Goal: Task Accomplishment & Management: Complete application form

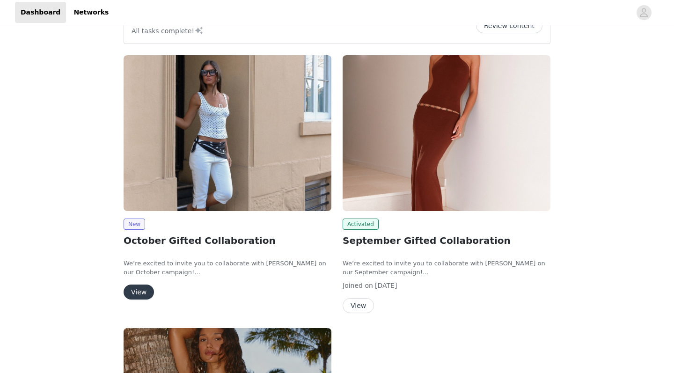
scroll to position [29, 0]
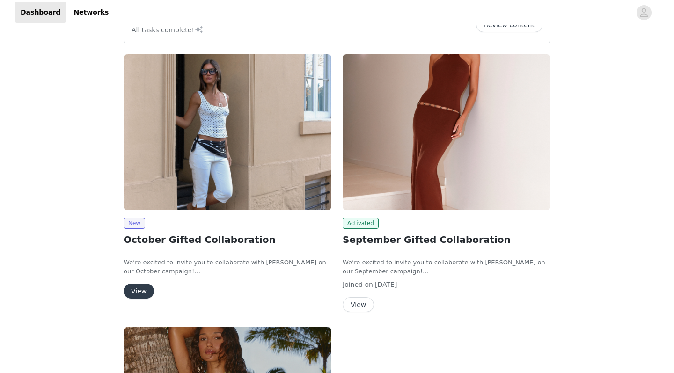
click at [300, 145] on img at bounding box center [228, 132] width 208 height 156
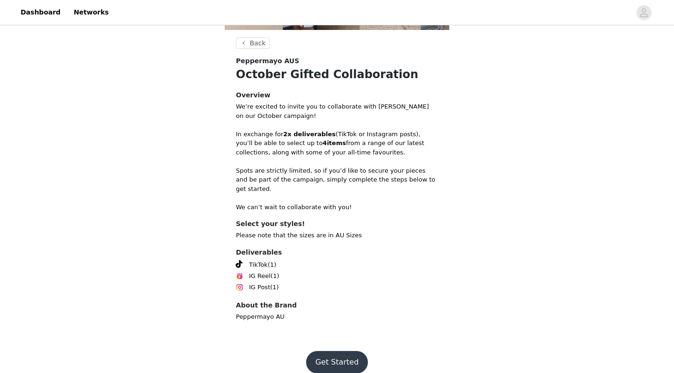
scroll to position [165, 0]
click at [337, 351] on button "Get Started" at bounding box center [337, 362] width 62 height 22
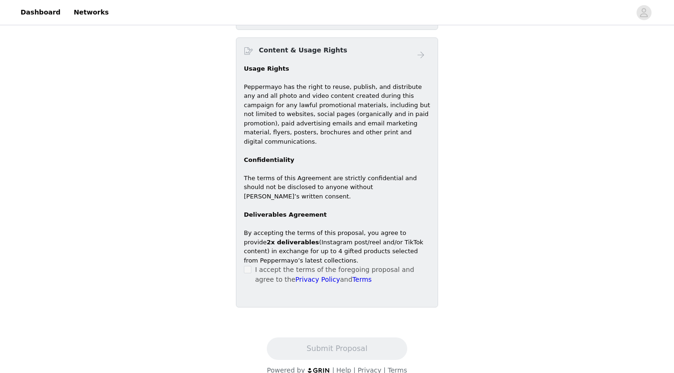
scroll to position [408, 0]
click at [252, 265] on div "I accept the terms of the foregoing proposal and agree to the Privacy Policy an…" at bounding box center [337, 275] width 186 height 20
click at [243, 254] on div "Content & Usage Rights Usage Rights Peppermayo has the right to reuse, publish,…" at bounding box center [337, 173] width 202 height 270
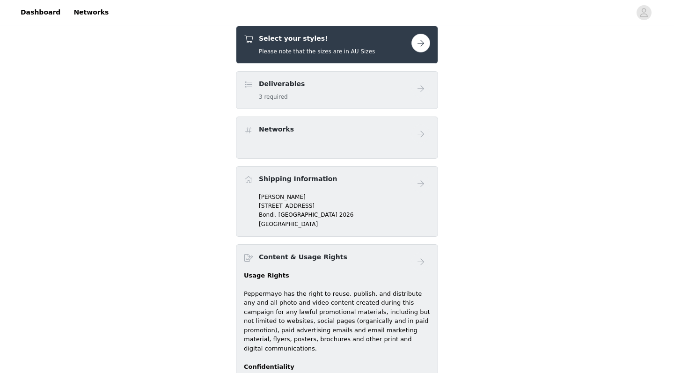
scroll to position [199, 0]
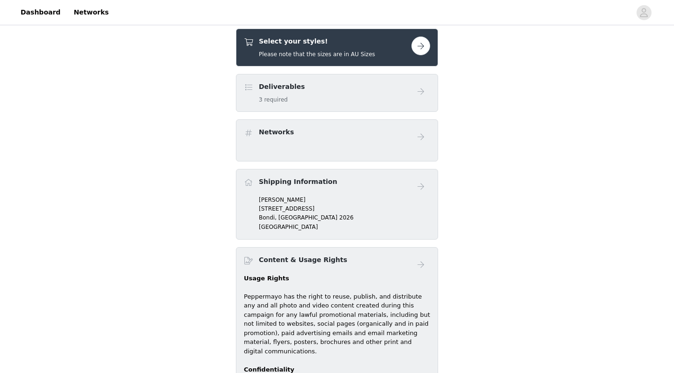
click at [421, 52] on button "button" at bounding box center [420, 45] width 19 height 19
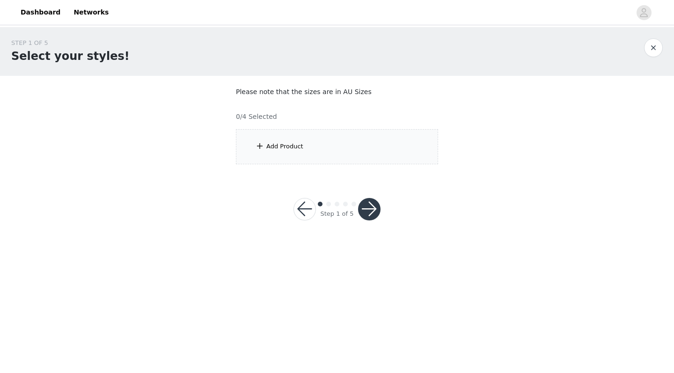
click at [301, 143] on div "Add Product" at bounding box center [284, 146] width 37 height 9
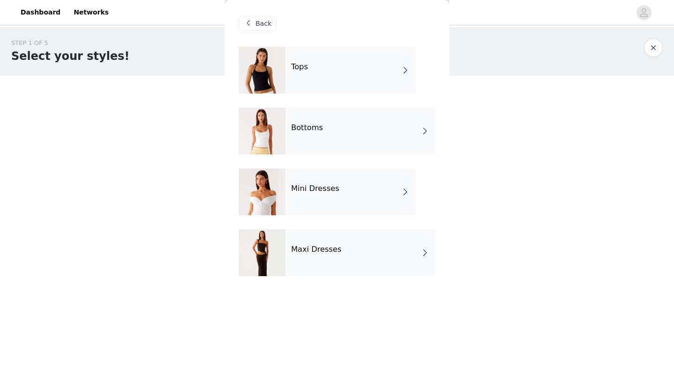
click at [337, 91] on div "Tops" at bounding box center [350, 70] width 130 height 47
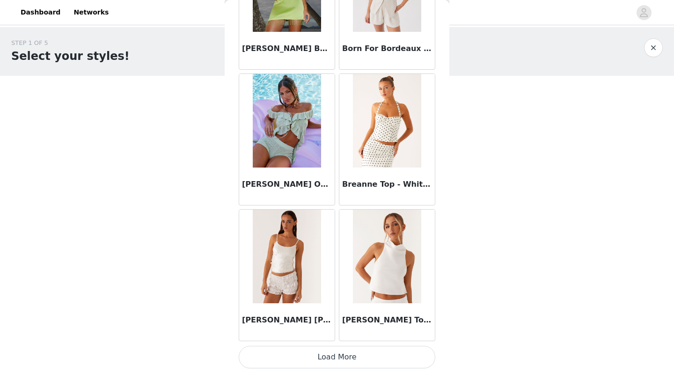
click at [304, 354] on button "Load More" at bounding box center [337, 357] width 197 height 22
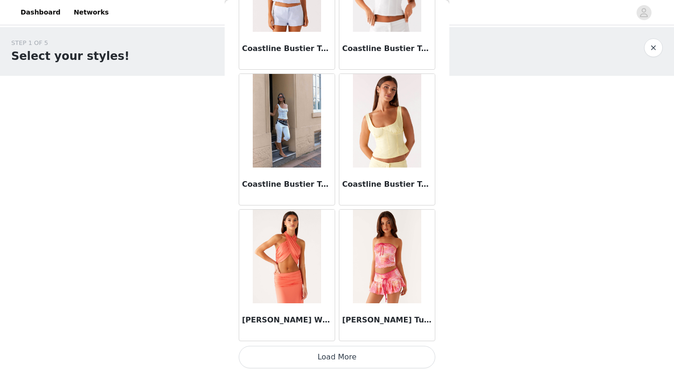
click at [328, 355] on button "Load More" at bounding box center [337, 357] width 197 height 22
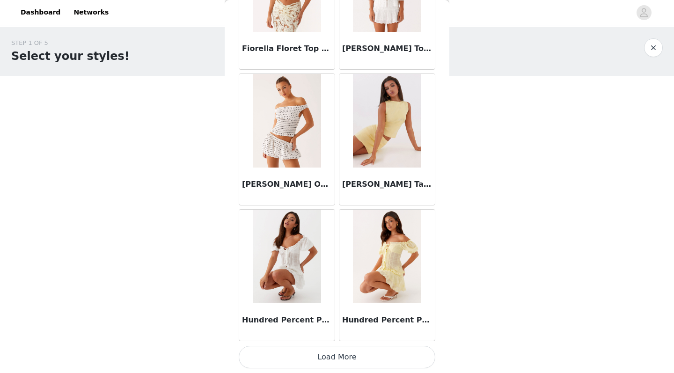
scroll to position [3772, 0]
click at [319, 352] on button "Load More" at bounding box center [337, 357] width 197 height 22
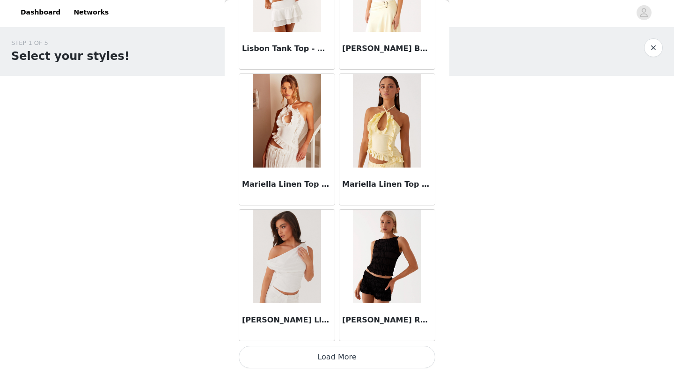
scroll to position [5129, 0]
click at [320, 359] on button "Load More" at bounding box center [337, 357] width 197 height 22
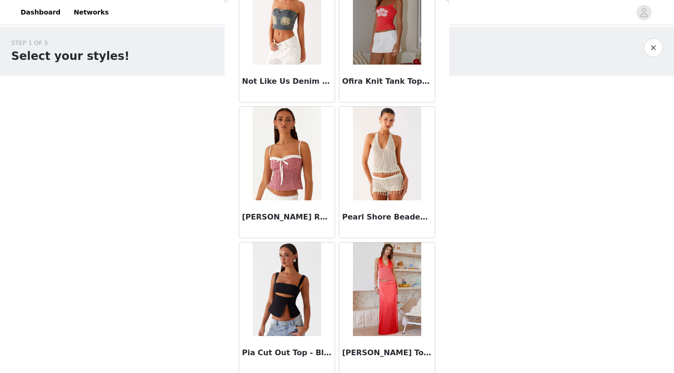
scroll to position [6461, 0]
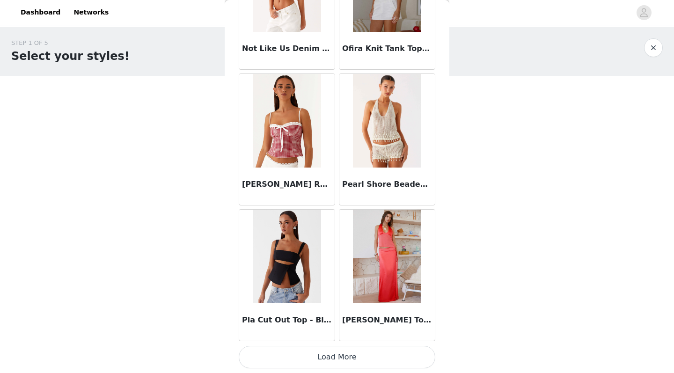
click at [341, 357] on button "Load More" at bounding box center [337, 357] width 197 height 22
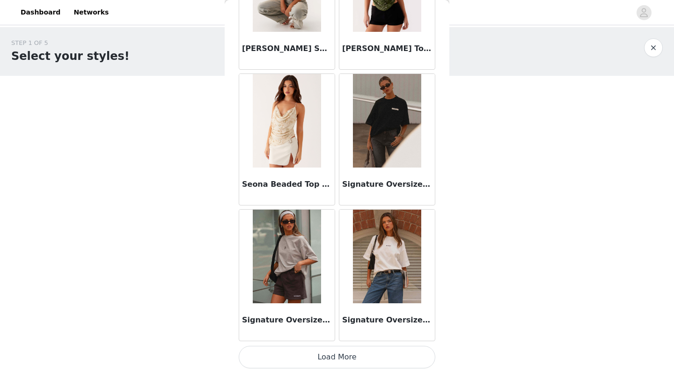
scroll to position [7843, 0]
click at [349, 353] on button "Load More" at bounding box center [337, 357] width 197 height 22
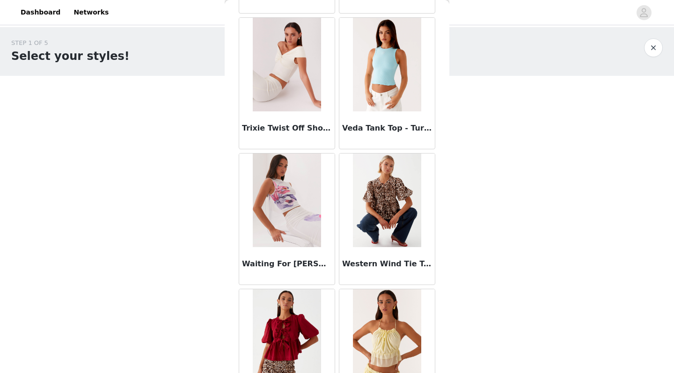
scroll to position [9123, 0]
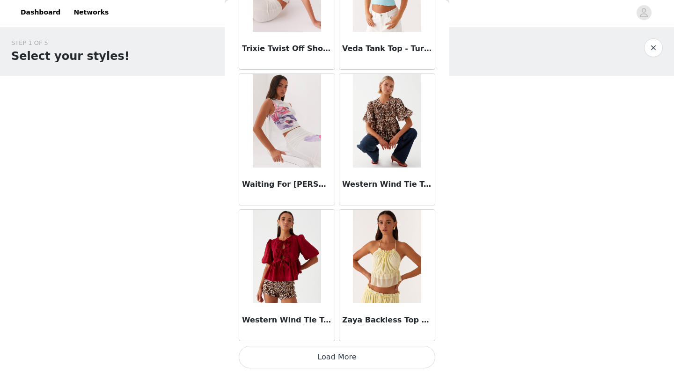
click at [337, 362] on button "Load More" at bounding box center [337, 357] width 197 height 22
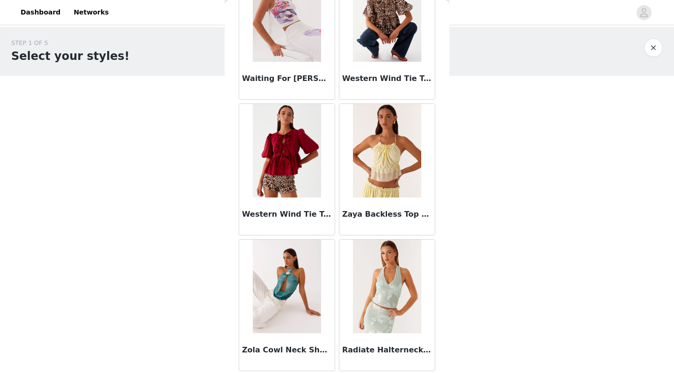
scroll to position [0, 0]
click at [656, 49] on button "button" at bounding box center [653, 47] width 19 height 19
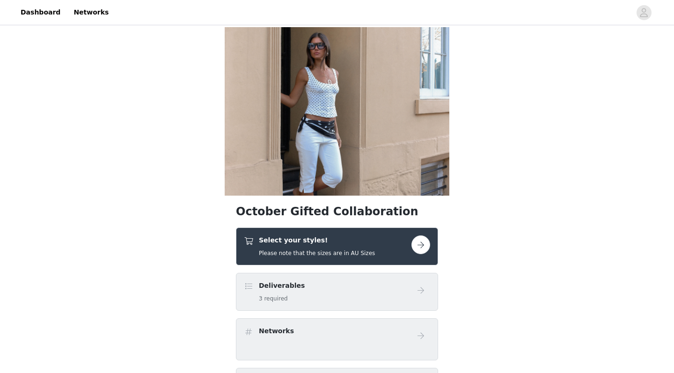
click at [306, 239] on h4 "Select your styles!" at bounding box center [317, 240] width 116 height 10
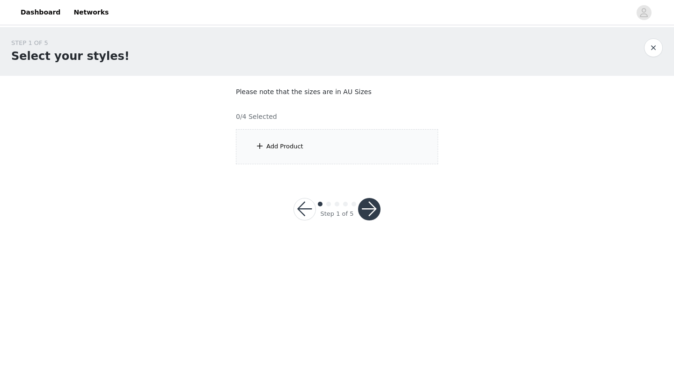
click at [319, 140] on div "Add Product" at bounding box center [337, 146] width 202 height 35
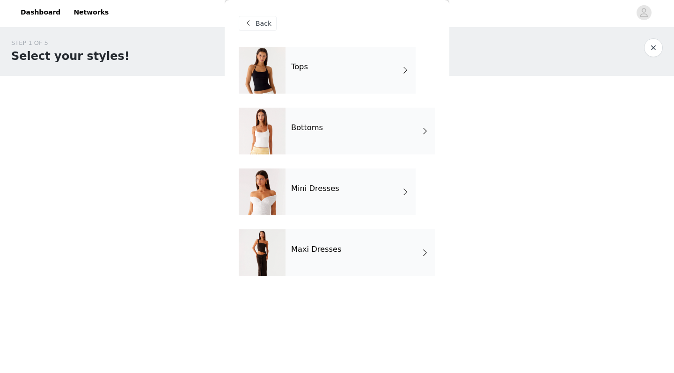
click at [305, 186] on h4 "Mini Dresses" at bounding box center [315, 188] width 48 height 8
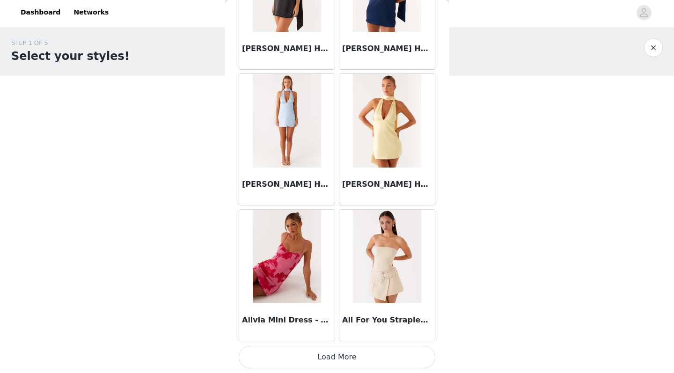
scroll to position [1059, 0]
click at [306, 354] on button "Load More" at bounding box center [337, 357] width 197 height 22
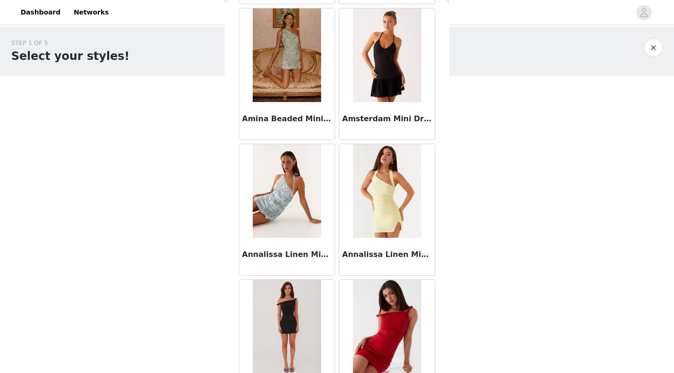
scroll to position [1813, 0]
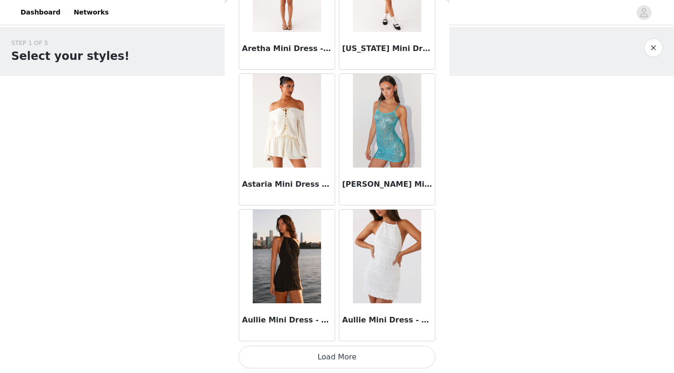
click at [314, 354] on button "Load More" at bounding box center [337, 357] width 197 height 22
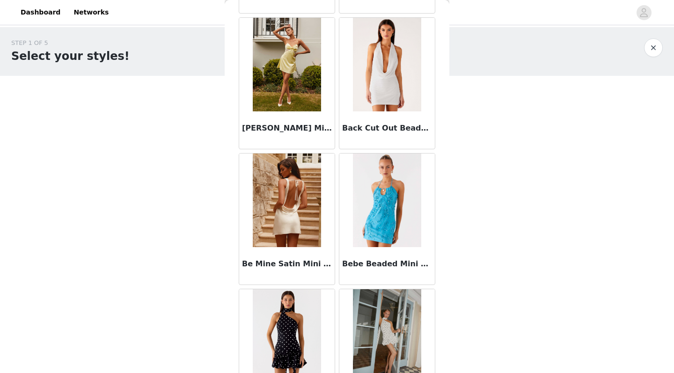
scroll to position [3154, 0]
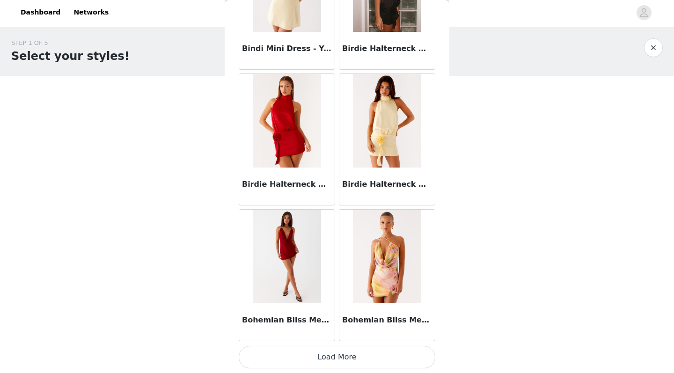
click at [310, 355] on button "Load More" at bounding box center [337, 357] width 197 height 22
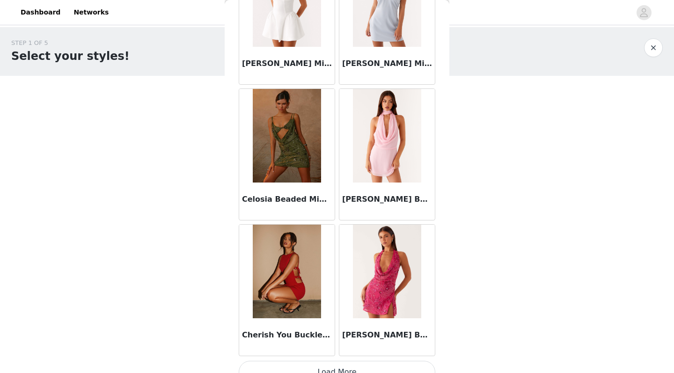
scroll to position [0, 0]
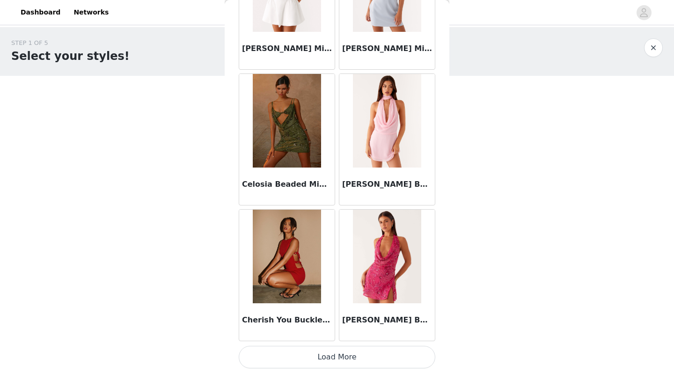
click at [351, 354] on button "Load More" at bounding box center [337, 357] width 197 height 22
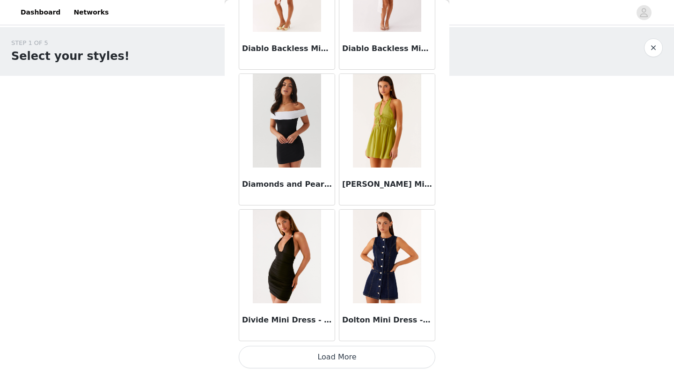
click at [275, 354] on button "Load More" at bounding box center [337, 357] width 197 height 22
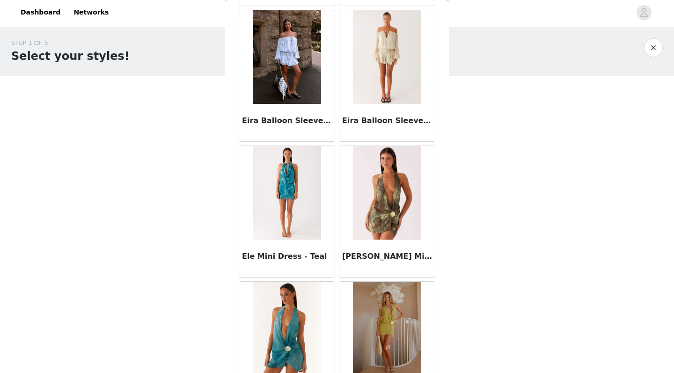
scroll to position [7093, 0]
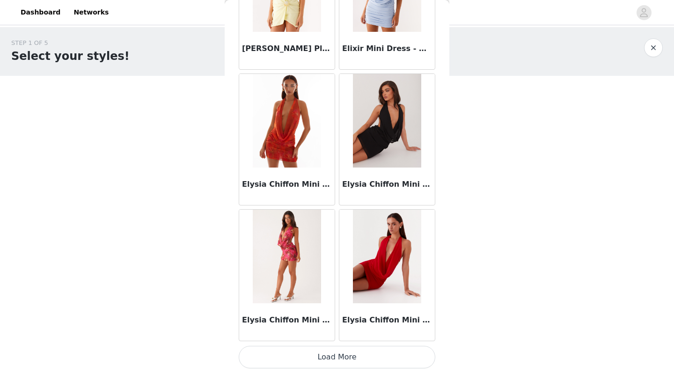
click at [295, 349] on button "Load More" at bounding box center [337, 357] width 197 height 22
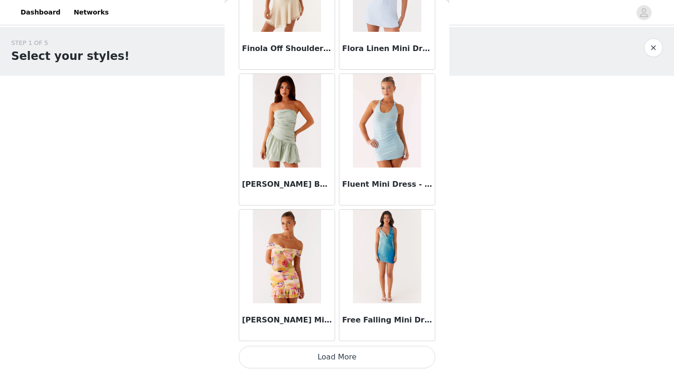
scroll to position [9200, 0]
click at [367, 357] on button "Load More" at bounding box center [337, 357] width 197 height 22
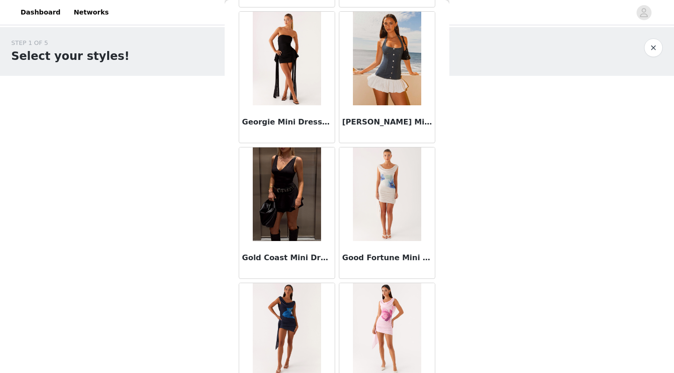
scroll to position [9534, 0]
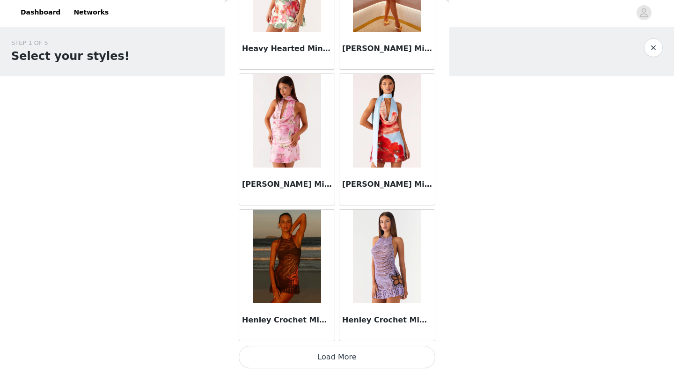
click at [325, 359] on button "Load More" at bounding box center [337, 357] width 197 height 22
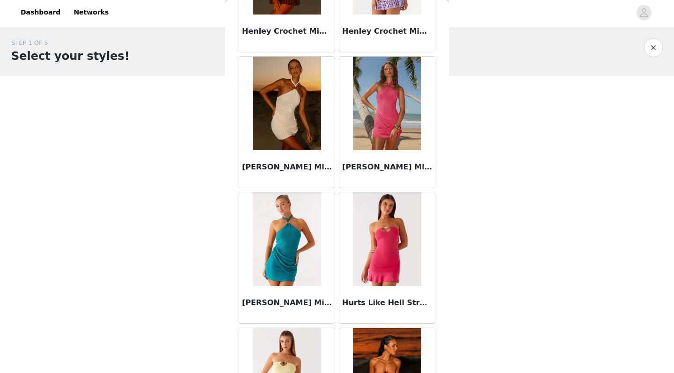
scroll to position [10846, 0]
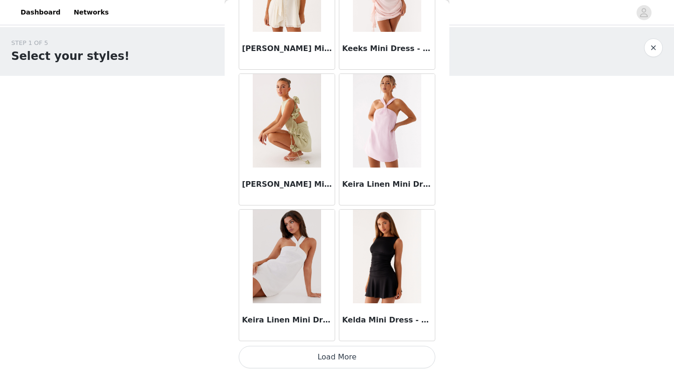
click at [312, 356] on button "Load More" at bounding box center [337, 357] width 197 height 22
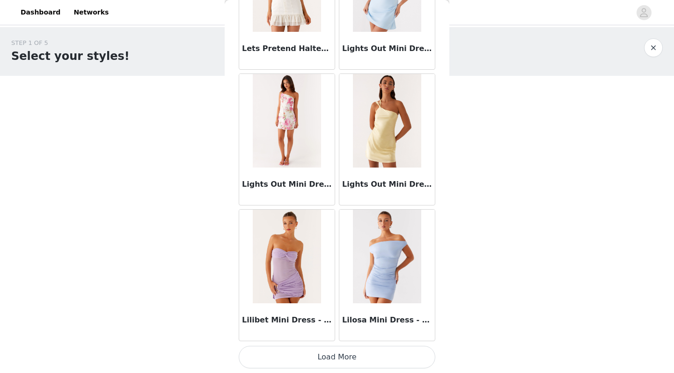
scroll to position [13270, 0]
click at [306, 361] on button "Load More" at bounding box center [337, 357] width 197 height 22
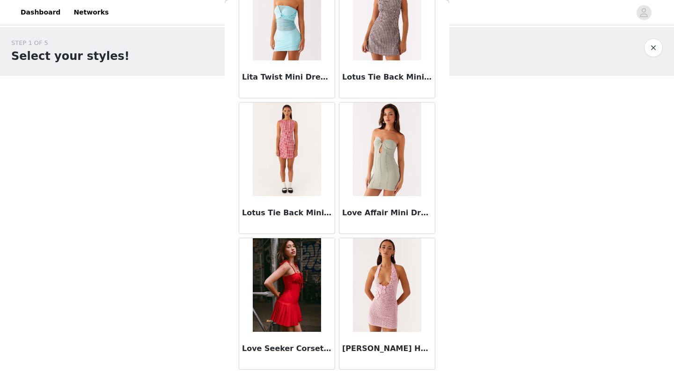
scroll to position [13787, 0]
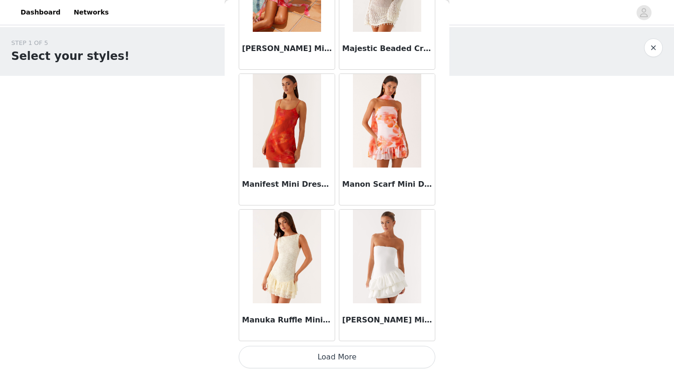
click at [310, 353] on button "Load More" at bounding box center [337, 357] width 197 height 22
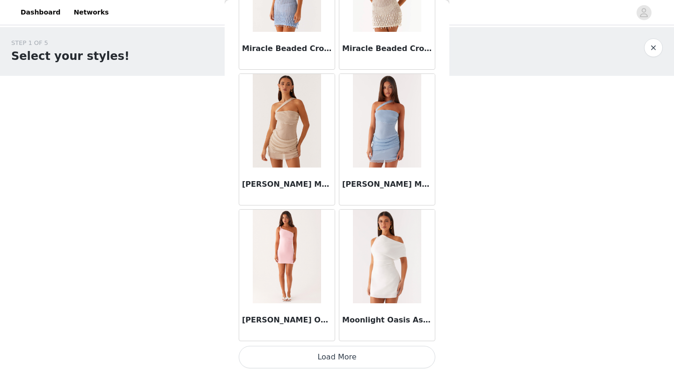
scroll to position [0, 0]
click at [313, 356] on button "Load More" at bounding box center [337, 357] width 197 height 22
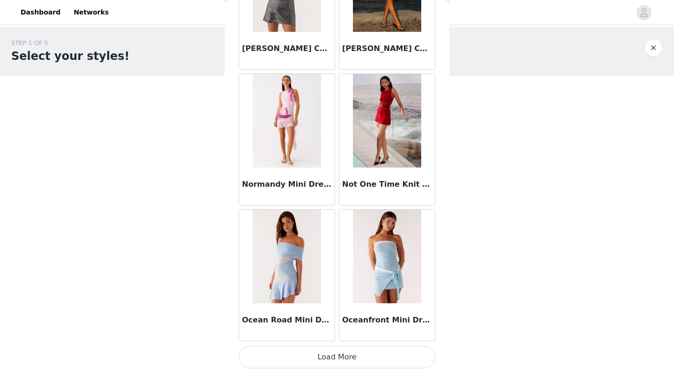
scroll to position [17340, 0]
click at [294, 356] on button "Load More" at bounding box center [337, 357] width 197 height 22
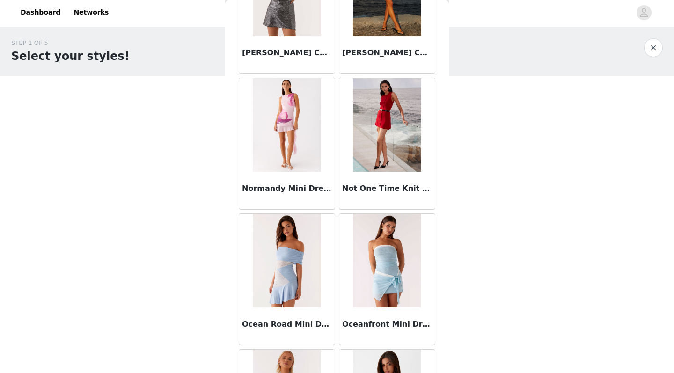
scroll to position [0, 0]
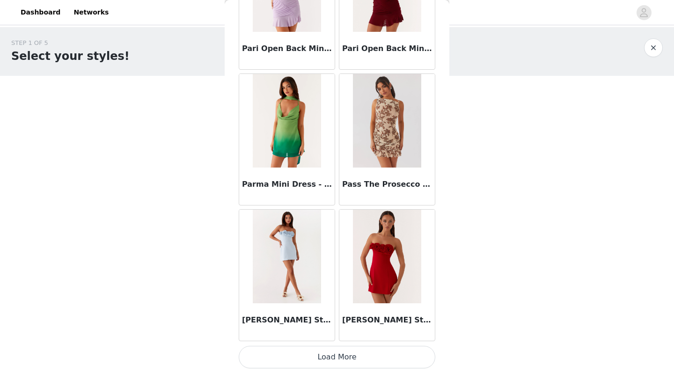
click at [328, 353] on button "Load More" at bounding box center [337, 357] width 197 height 22
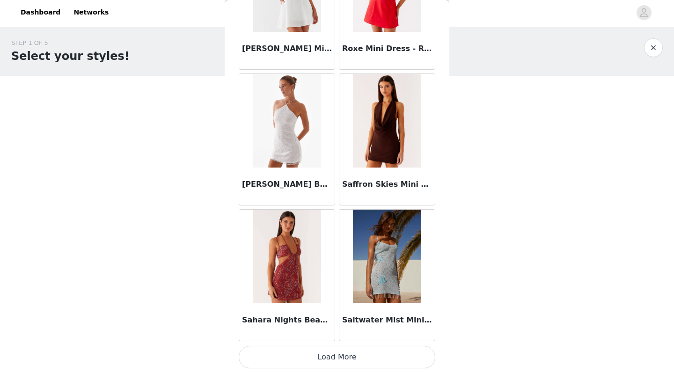
click at [297, 352] on button "Load More" at bounding box center [337, 357] width 197 height 22
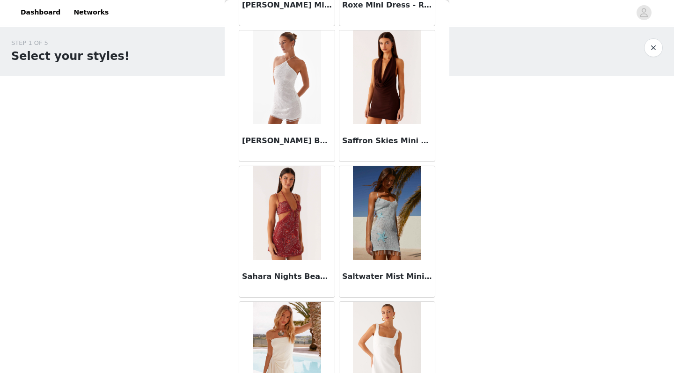
scroll to position [20236, 0]
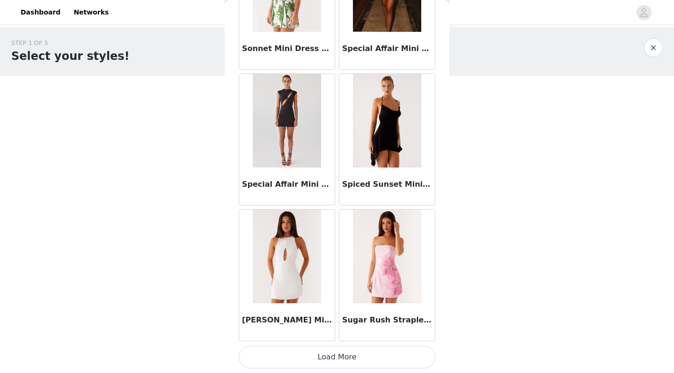
click at [323, 356] on button "Load More" at bounding box center [337, 357] width 197 height 22
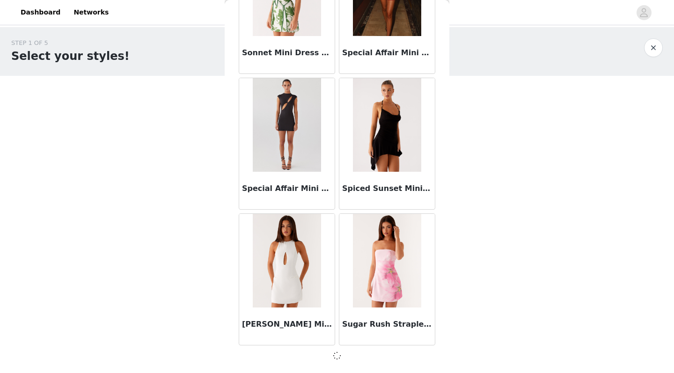
scroll to position [21406, 0]
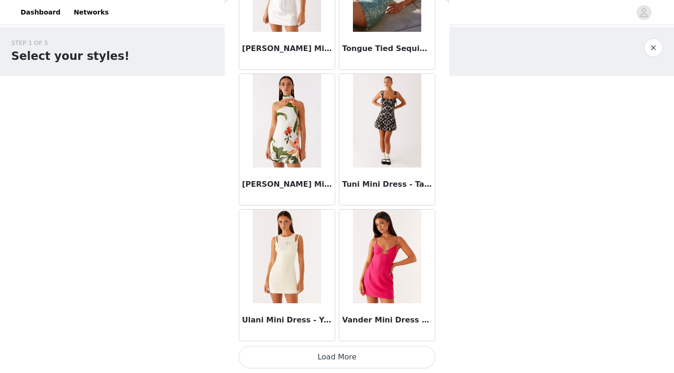
click at [325, 356] on button "Load More" at bounding box center [337, 357] width 197 height 22
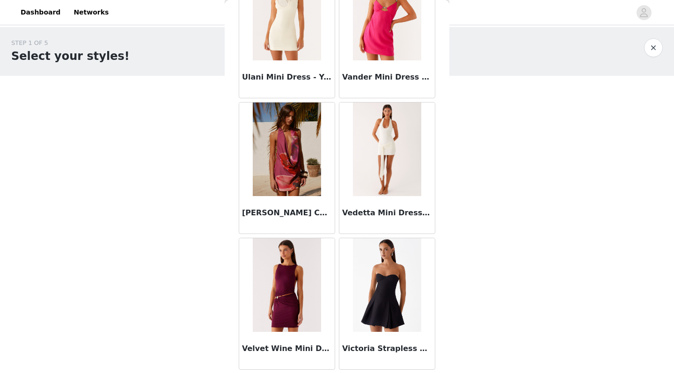
scroll to position [23009, 0]
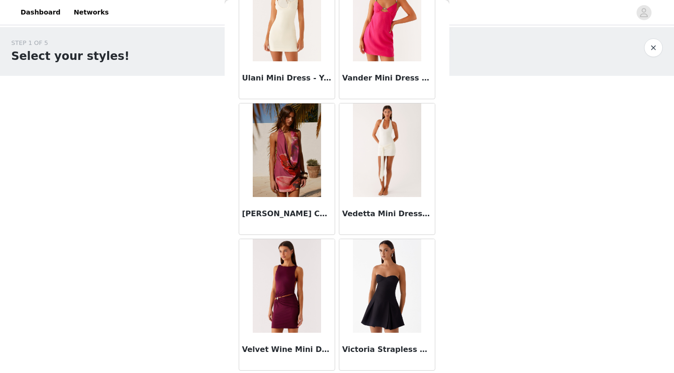
click at [385, 146] on img at bounding box center [387, 150] width 68 height 94
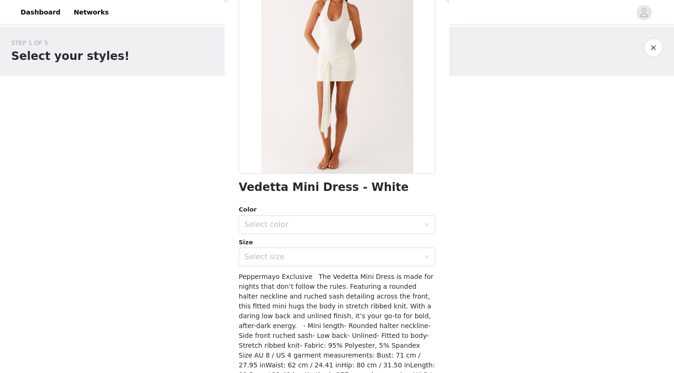
scroll to position [84, 0]
click at [317, 220] on div "Select color" at bounding box center [331, 224] width 175 height 9
click at [308, 240] on li "White" at bounding box center [337, 244] width 197 height 15
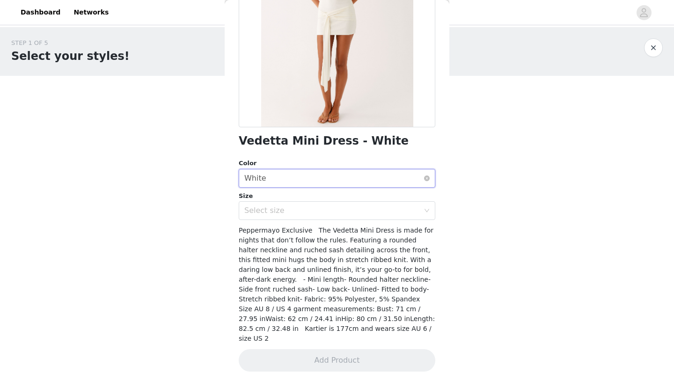
scroll to position [130, 0]
click at [656, 54] on button "button" at bounding box center [653, 47] width 19 height 19
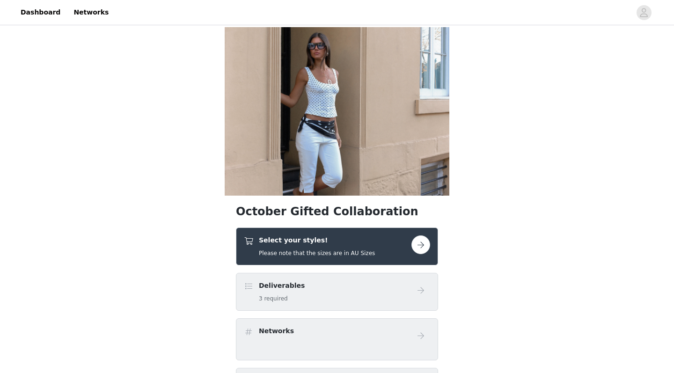
click at [417, 240] on button "button" at bounding box center [420, 244] width 19 height 19
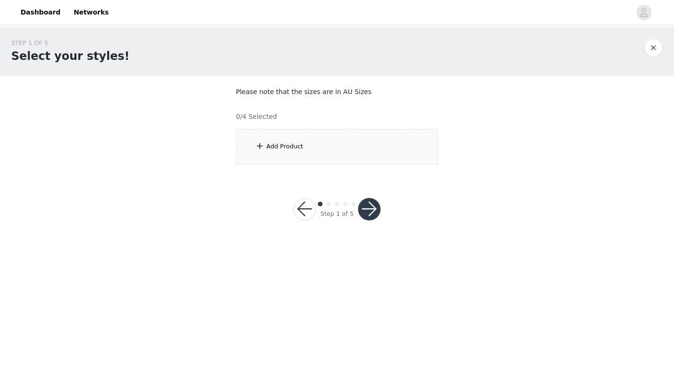
click at [317, 138] on div "Add Product" at bounding box center [337, 146] width 202 height 35
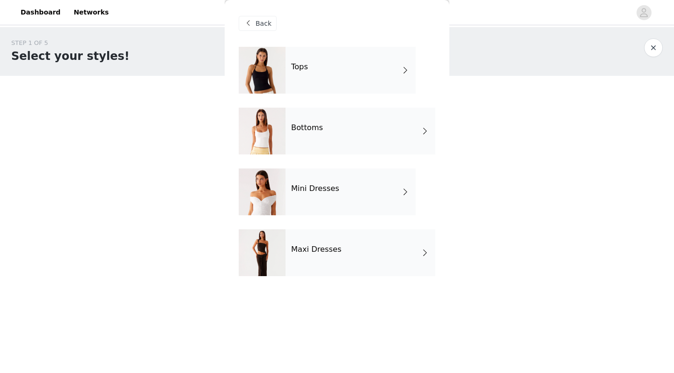
click at [287, 238] on div "Maxi Dresses" at bounding box center [360, 252] width 150 height 47
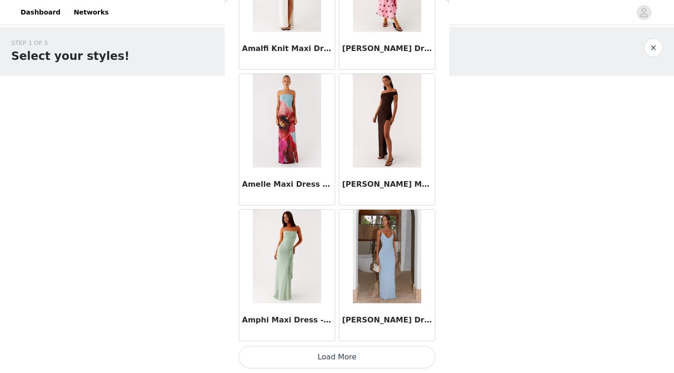
scroll to position [1059, 0]
click at [300, 355] on button "Load More" at bounding box center [337, 357] width 197 height 22
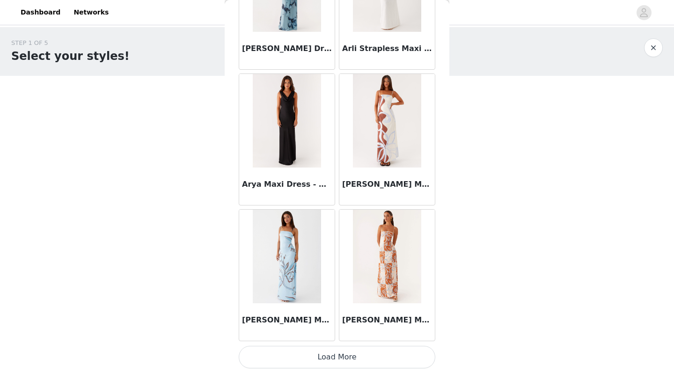
scroll to position [0, 0]
click at [306, 362] on button "Load More" at bounding box center [337, 357] width 197 height 22
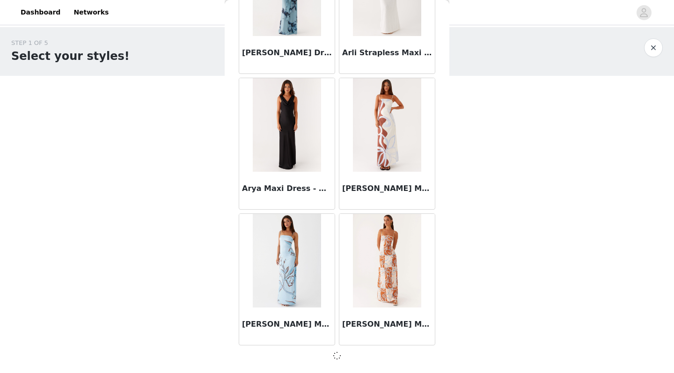
scroll to position [2411, 0]
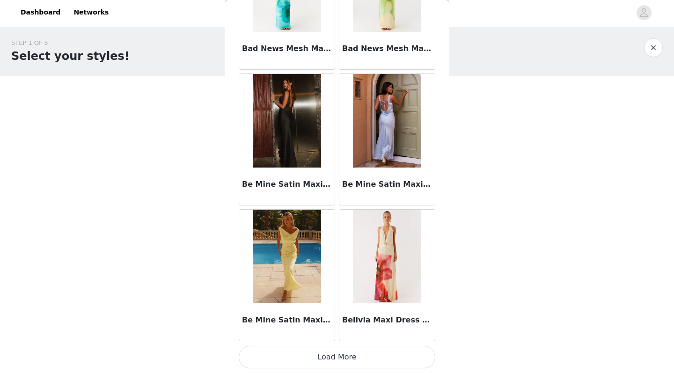
click at [335, 358] on button "Load More" at bounding box center [337, 357] width 197 height 22
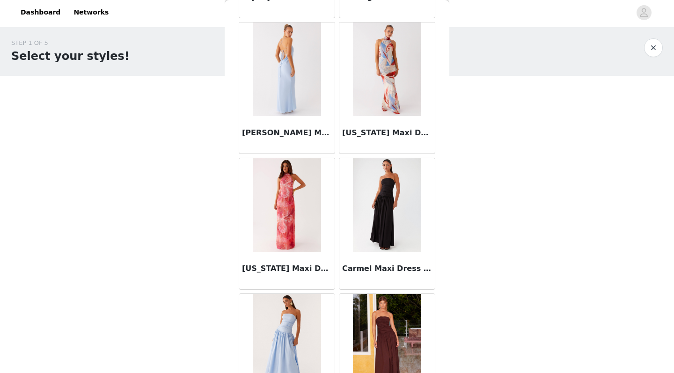
scroll to position [4922, 0]
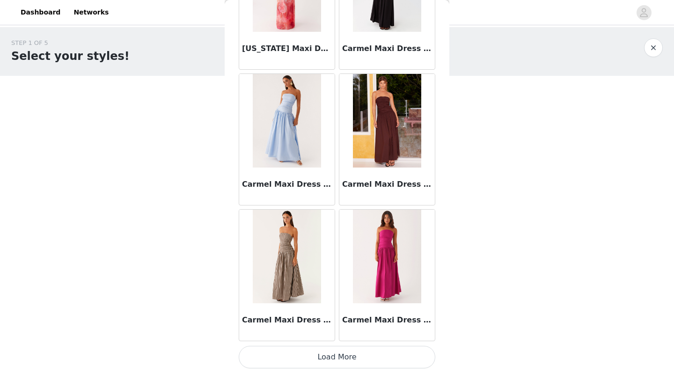
click at [335, 358] on button "Load More" at bounding box center [337, 357] width 197 height 22
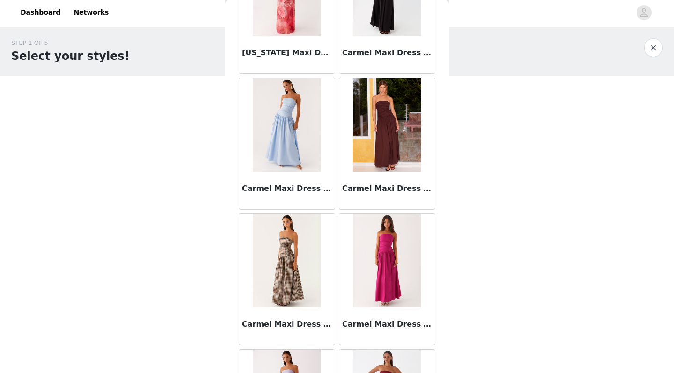
scroll to position [0, 0]
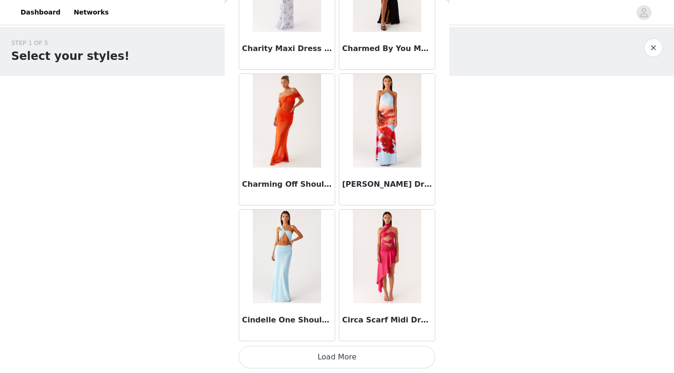
click at [335, 354] on button "Load More" at bounding box center [337, 357] width 197 height 22
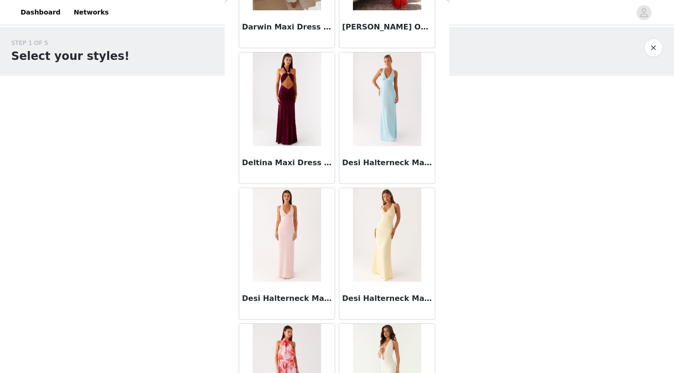
scroll to position [7591, 0]
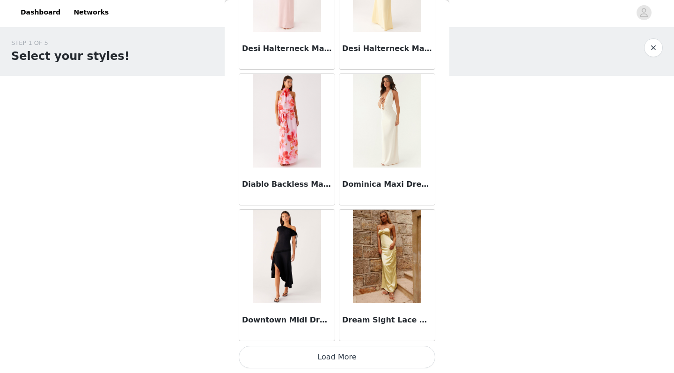
click at [332, 353] on button "Load More" at bounding box center [337, 357] width 197 height 22
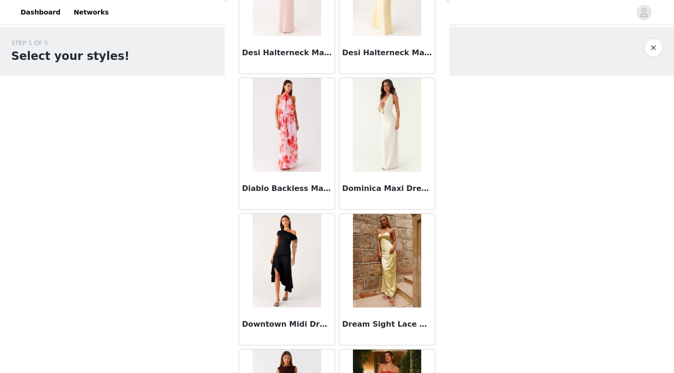
scroll to position [0, 0]
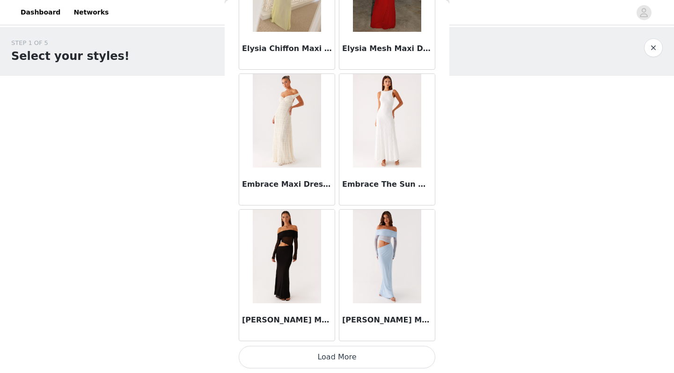
click at [325, 353] on button "Load More" at bounding box center [337, 357] width 197 height 22
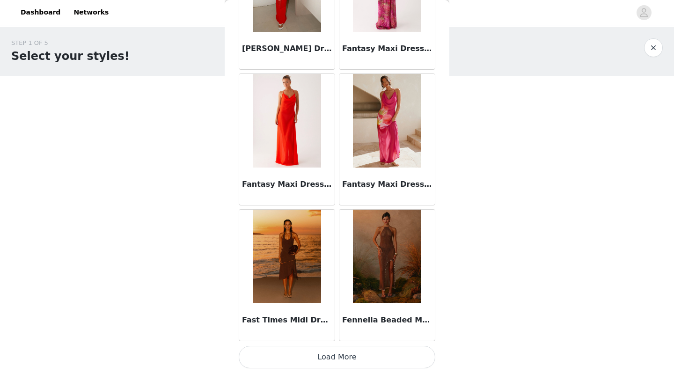
scroll to position [10556, 0]
click at [335, 357] on button "Load More" at bounding box center [337, 357] width 197 height 22
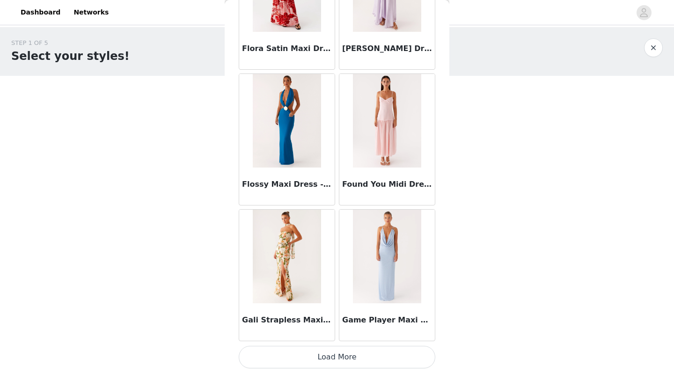
scroll to position [11913, 0]
click at [342, 357] on button "Load More" at bounding box center [337, 357] width 197 height 22
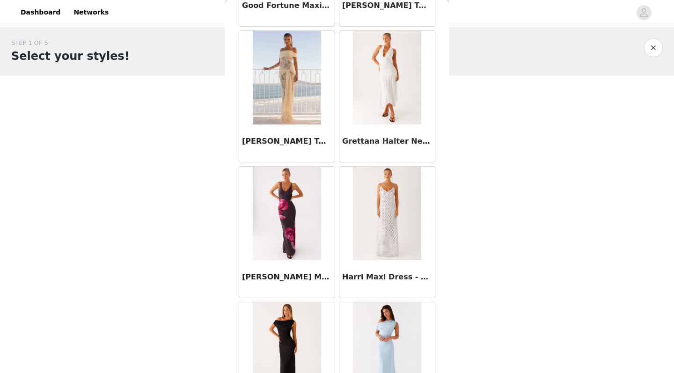
scroll to position [12774, 0]
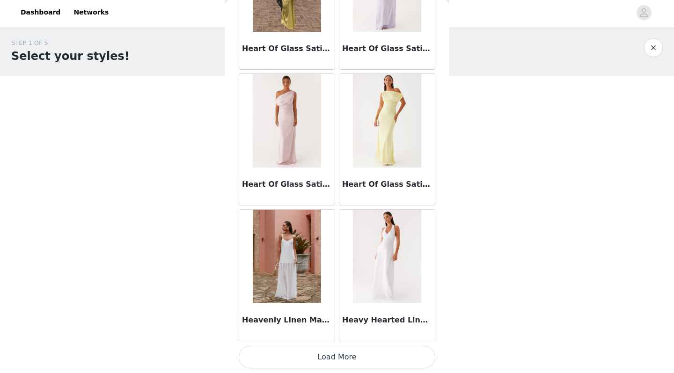
click at [309, 346] on button "Load More" at bounding box center [337, 357] width 197 height 22
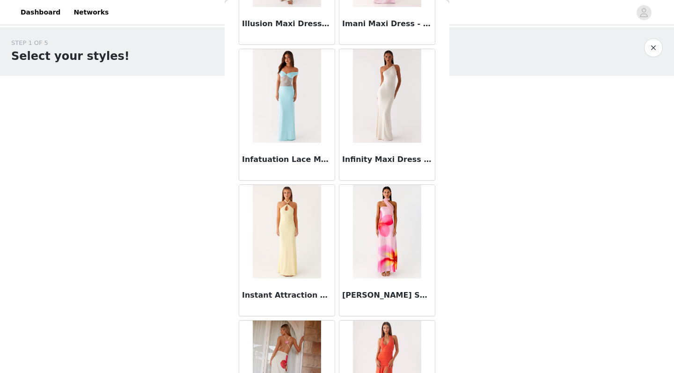
scroll to position [14518, 0]
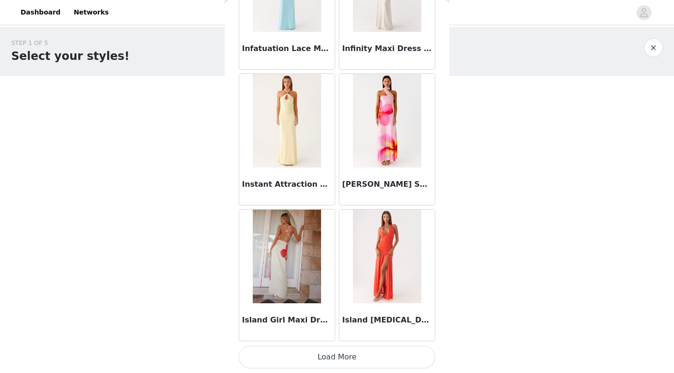
click at [322, 349] on button "Load More" at bounding box center [337, 357] width 197 height 22
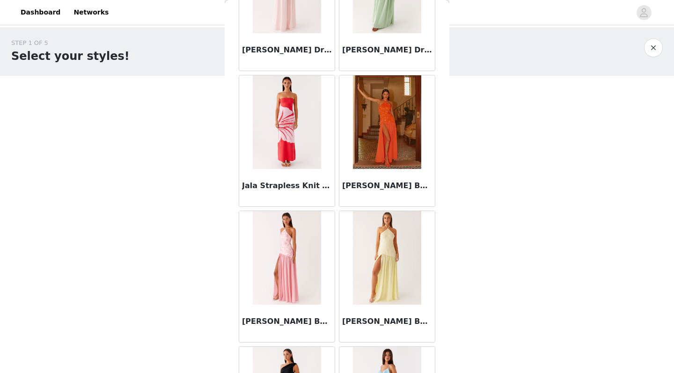
scroll to position [15302, 0]
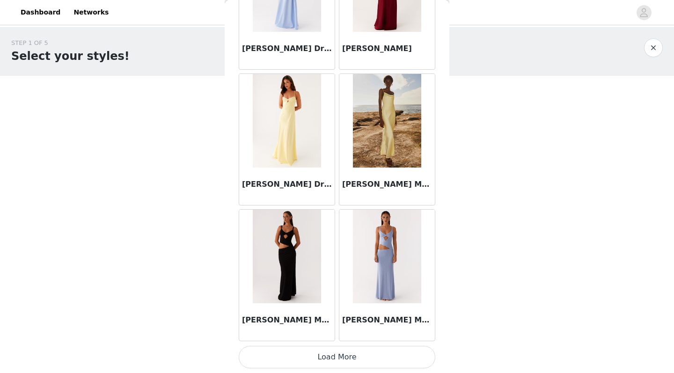
click at [326, 362] on button "Load More" at bounding box center [337, 357] width 197 height 22
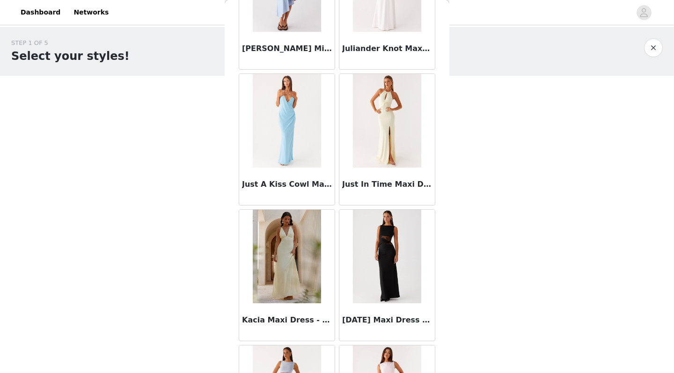
scroll to position [17079, 0]
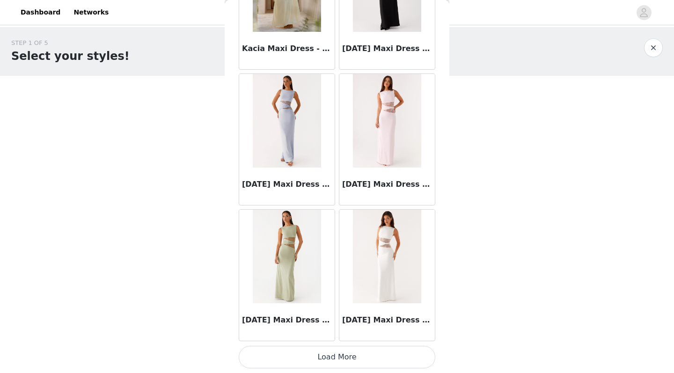
click at [332, 351] on button "Load More" at bounding box center [337, 357] width 197 height 22
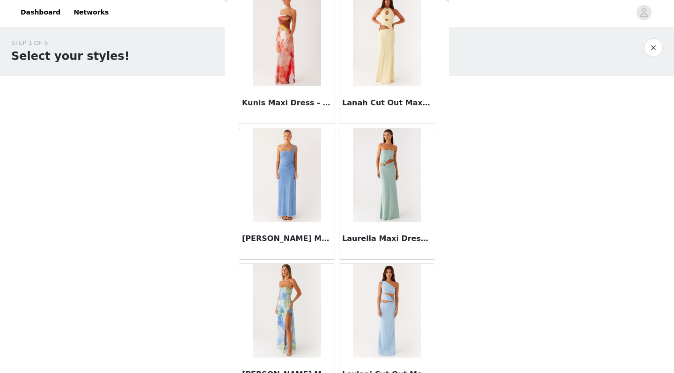
scroll to position [18516, 0]
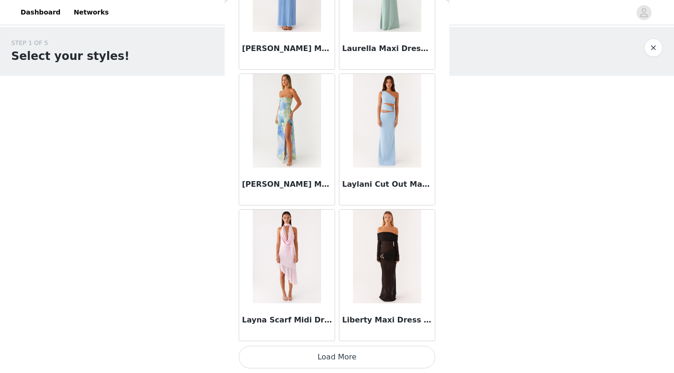
click at [328, 362] on button "Load More" at bounding box center [337, 357] width 197 height 22
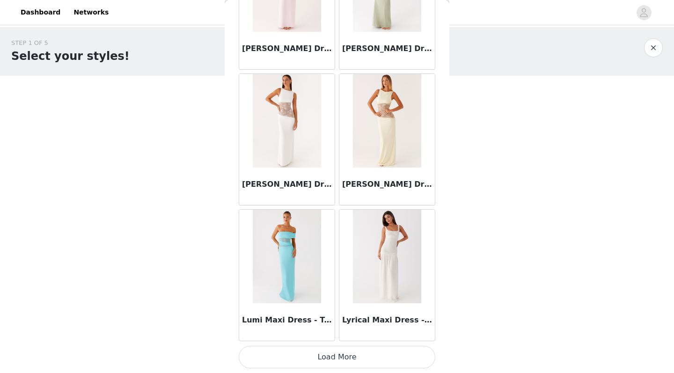
scroll to position [0, 0]
click at [340, 353] on button "Load More" at bounding box center [337, 357] width 197 height 22
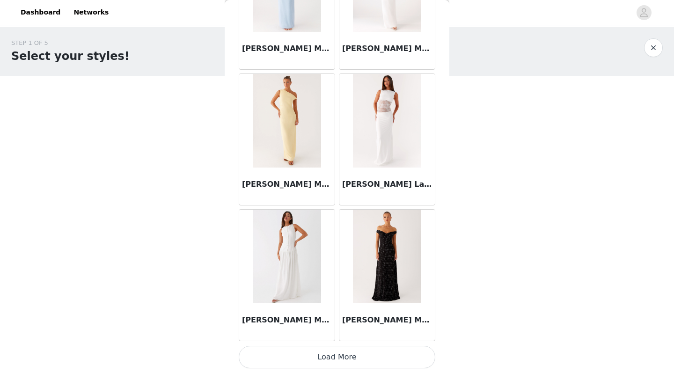
scroll to position [21411, 0]
click at [291, 360] on button "Load More" at bounding box center [337, 357] width 197 height 22
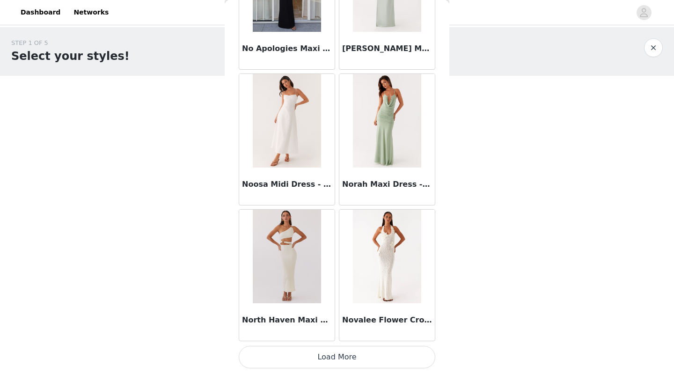
scroll to position [0, 0]
click at [310, 360] on button "Load More" at bounding box center [337, 357] width 197 height 22
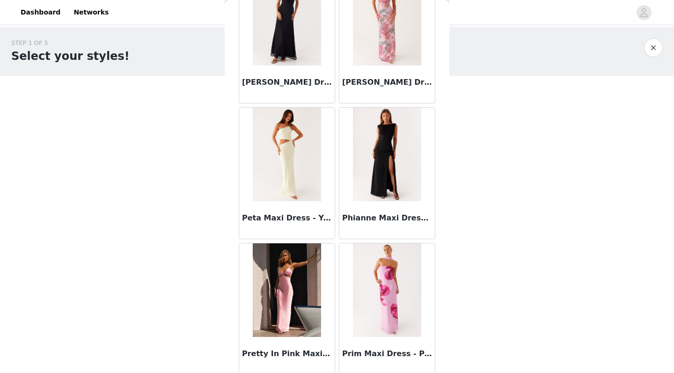
scroll to position [24093, 0]
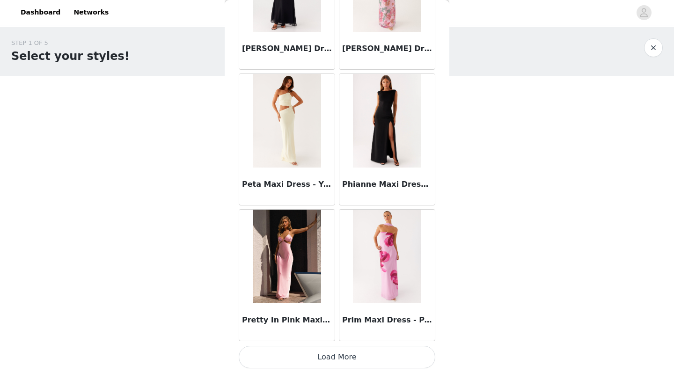
click at [292, 365] on button "Load More" at bounding box center [337, 357] width 197 height 22
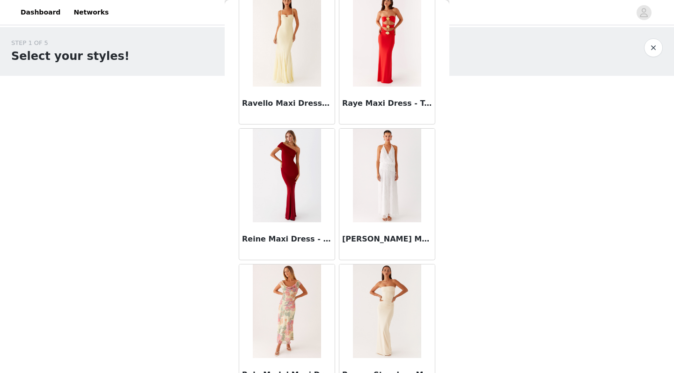
scroll to position [25035, 0]
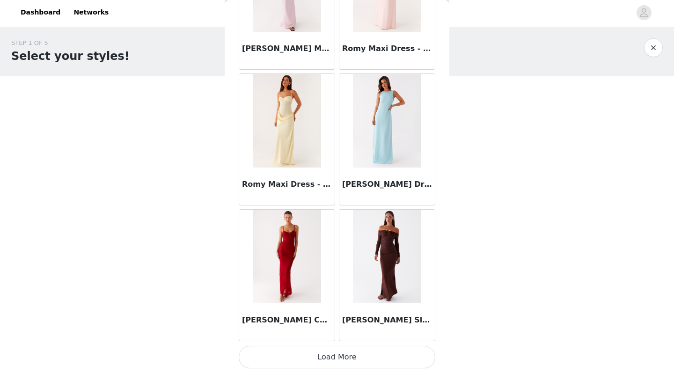
click at [329, 363] on button "Load More" at bounding box center [337, 357] width 197 height 22
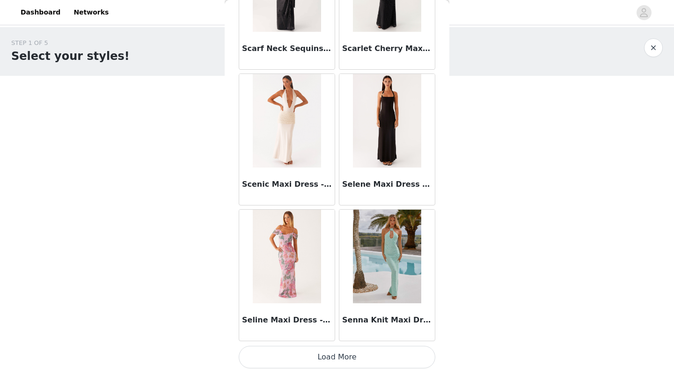
scroll to position [26838, 0]
click at [303, 356] on button "Load More" at bounding box center [337, 357] width 197 height 22
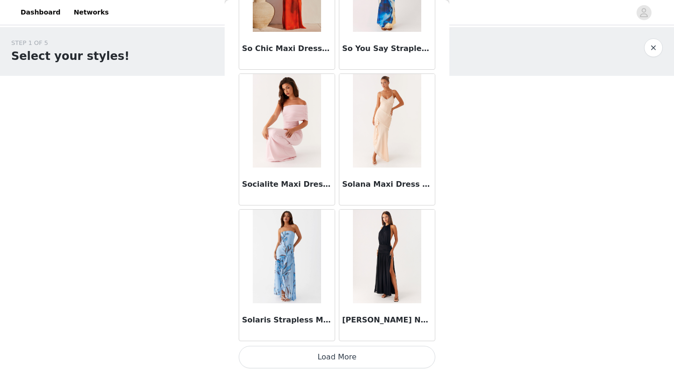
scroll to position [28195, 0]
click at [328, 356] on button "Load More" at bounding box center [337, 357] width 197 height 22
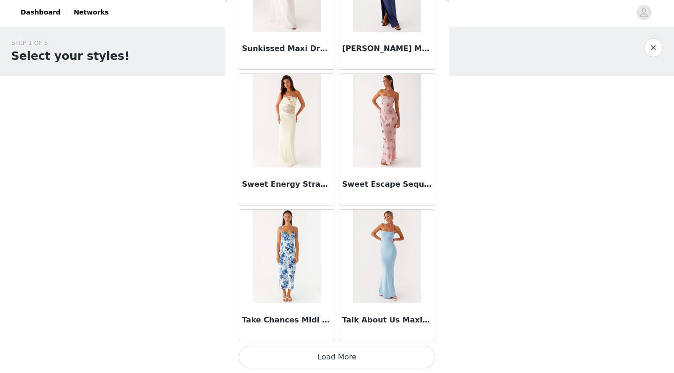
scroll to position [0, 0]
click at [338, 355] on button "Load More" at bounding box center [337, 357] width 197 height 22
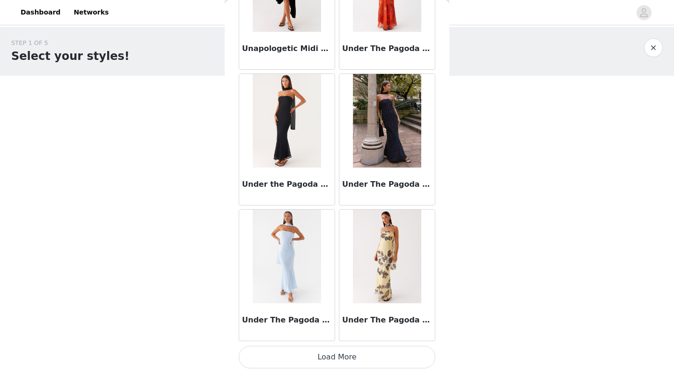
drag, startPoint x: 308, startPoint y: 353, endPoint x: 339, endPoint y: 288, distance: 71.6
click at [308, 353] on button "Load More" at bounding box center [337, 357] width 197 height 22
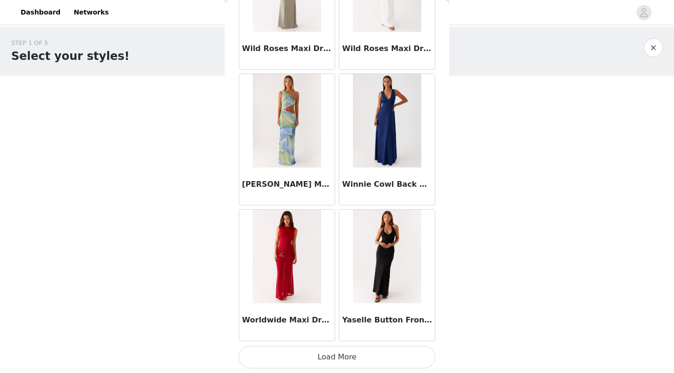
scroll to position [32265, 0]
click at [321, 364] on button "Load More" at bounding box center [337, 357] width 197 height 22
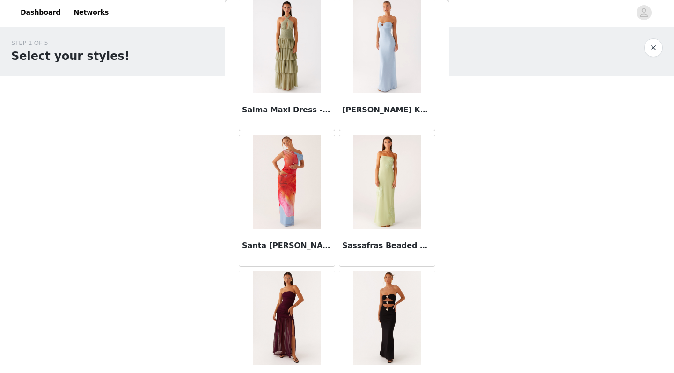
scroll to position [26363, 0]
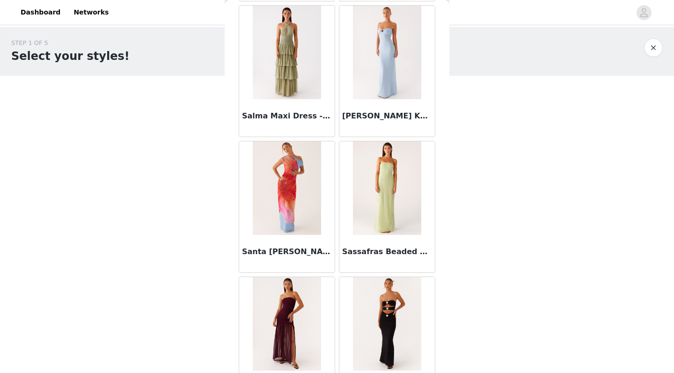
click at [371, 187] on img at bounding box center [387, 188] width 68 height 94
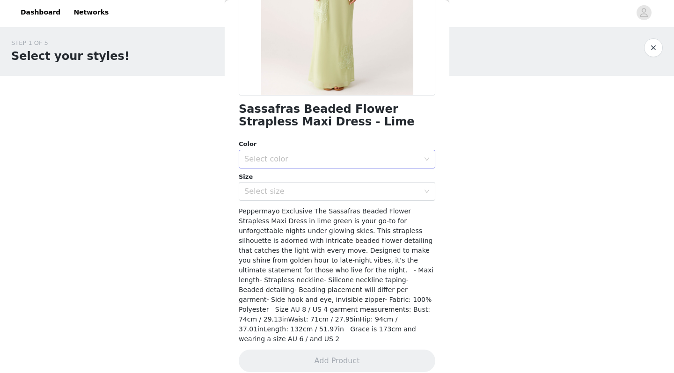
scroll to position [0, 0]
click at [382, 154] on div "Select color" at bounding box center [331, 158] width 175 height 9
click at [340, 173] on li "Lime" at bounding box center [337, 179] width 197 height 15
click at [337, 189] on div "Select size" at bounding box center [331, 191] width 175 height 9
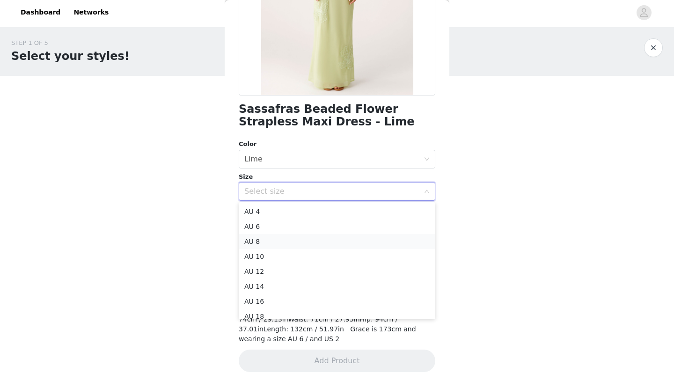
click at [313, 243] on li "AU 8" at bounding box center [337, 241] width 197 height 15
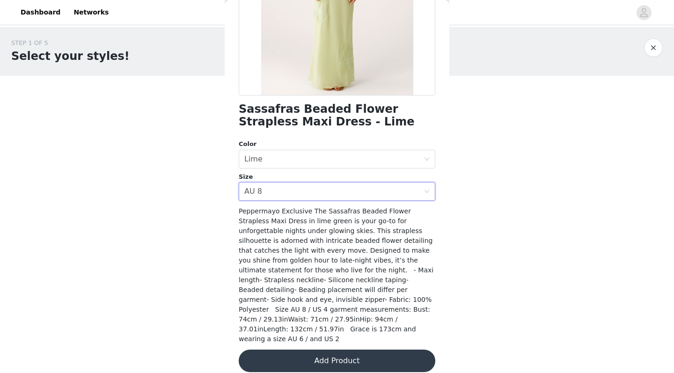
click at [303, 349] on button "Add Product" at bounding box center [337, 360] width 197 height 22
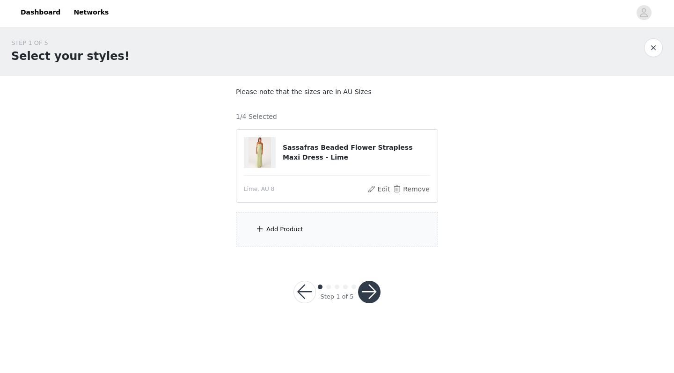
click at [320, 232] on div "Add Product" at bounding box center [337, 229] width 202 height 35
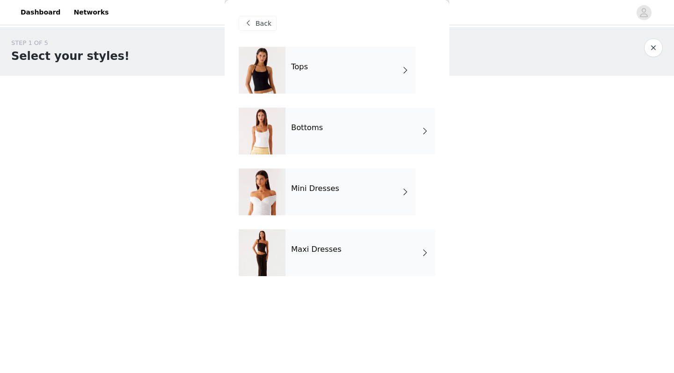
click at [352, 133] on div "Bottoms" at bounding box center [360, 131] width 150 height 47
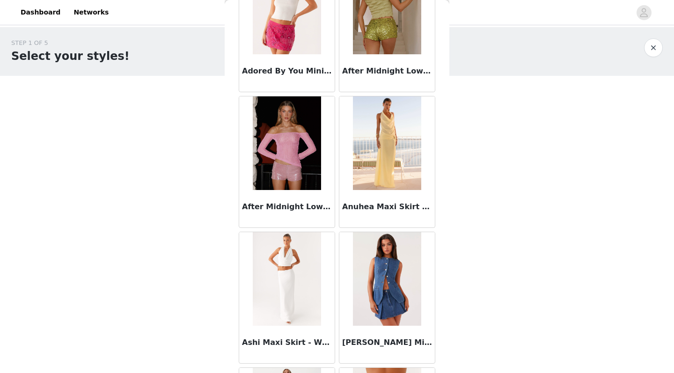
scroll to position [86, 0]
click at [386, 153] on img at bounding box center [387, 144] width 68 height 94
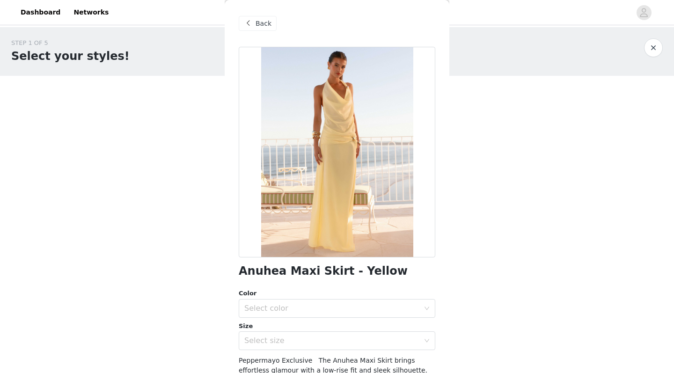
scroll to position [0, 0]
click at [255, 22] on div "Back" at bounding box center [258, 23] width 38 height 15
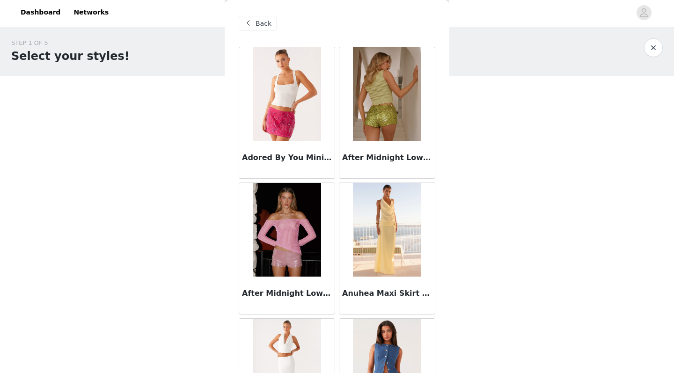
click at [271, 22] on div "Back" at bounding box center [258, 23] width 38 height 15
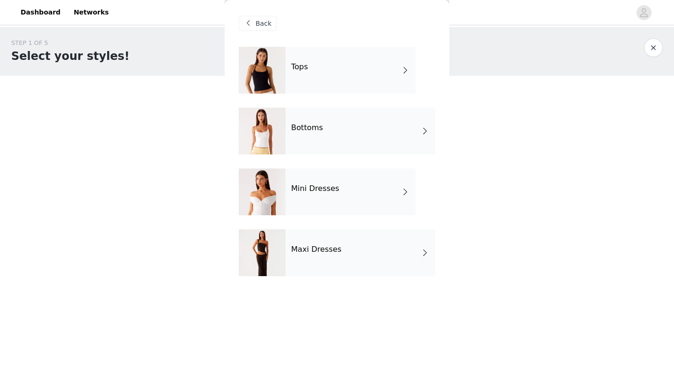
click at [332, 71] on div "Tops" at bounding box center [350, 70] width 130 height 47
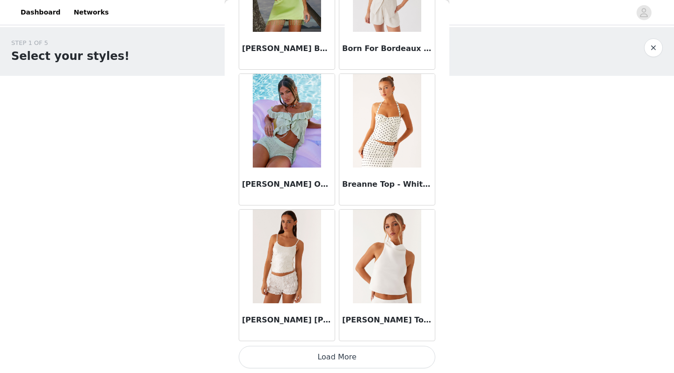
scroll to position [1059, 0]
click at [306, 352] on button "Load More" at bounding box center [337, 357] width 197 height 22
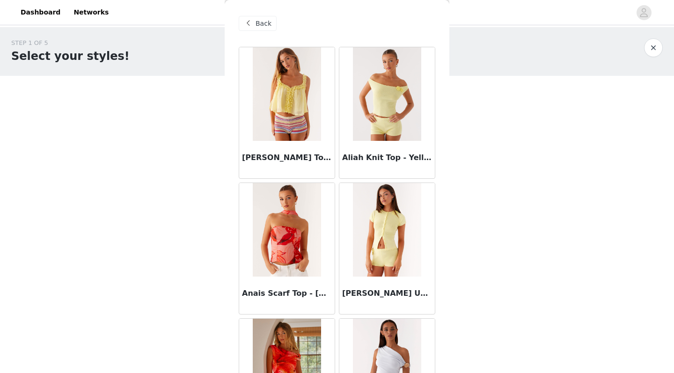
scroll to position [0, 0]
click at [257, 28] on span "Back" at bounding box center [263, 24] width 16 height 10
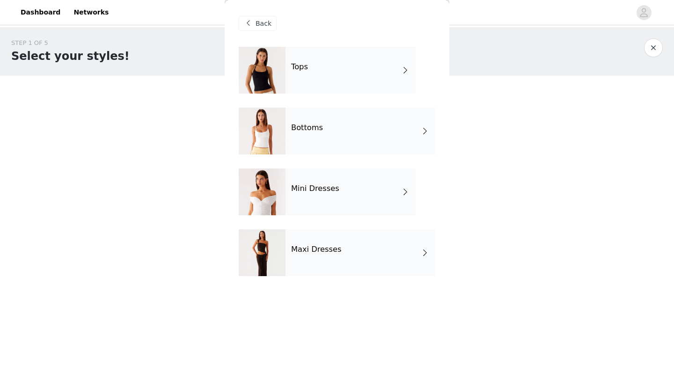
click at [333, 137] on div "Bottoms" at bounding box center [360, 131] width 150 height 47
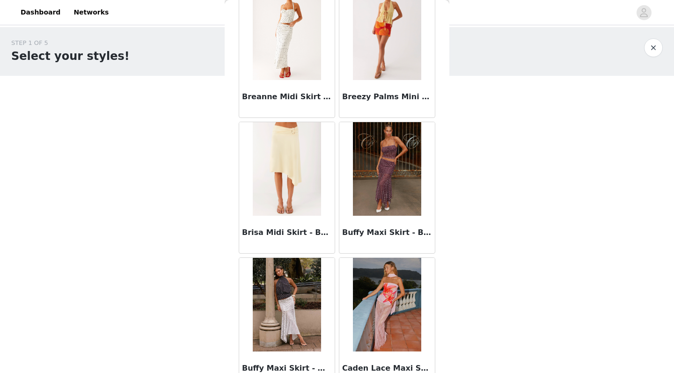
scroll to position [1012, 0]
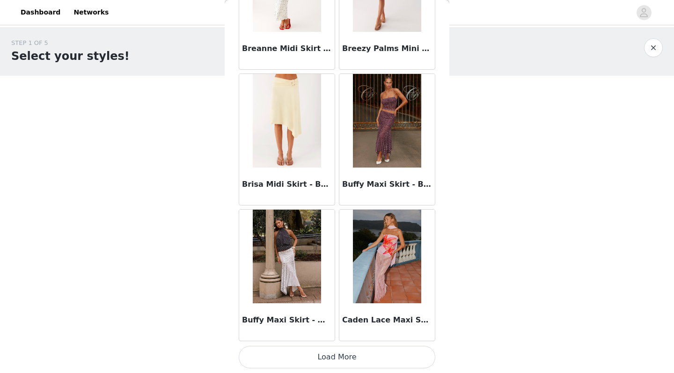
click at [304, 357] on button "Load More" at bounding box center [337, 357] width 197 height 22
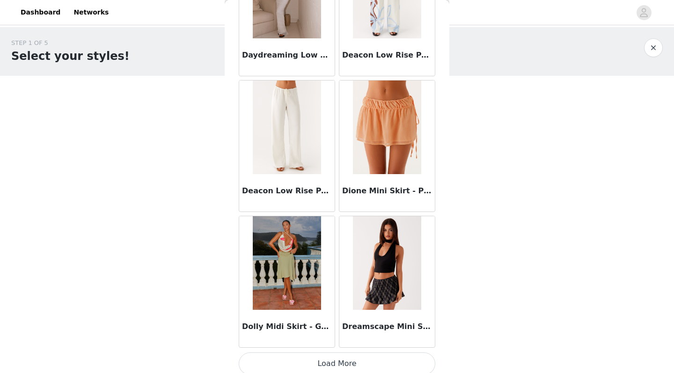
scroll to position [2409, 0]
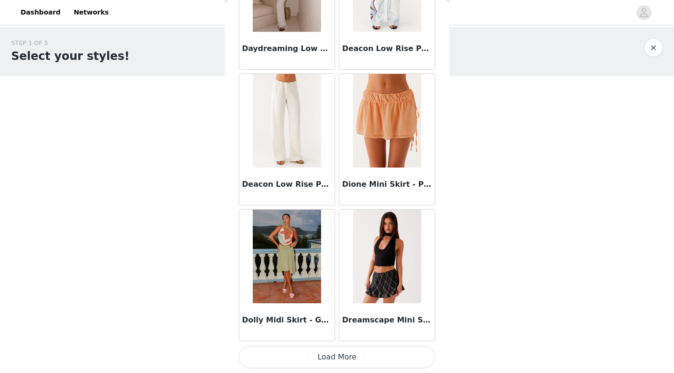
click at [328, 352] on button "Load More" at bounding box center [337, 357] width 197 height 22
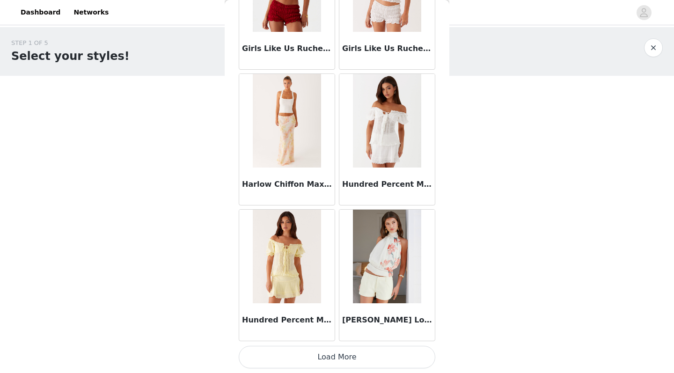
scroll to position [3772, 0]
click at [335, 357] on button "Load More" at bounding box center [337, 357] width 197 height 22
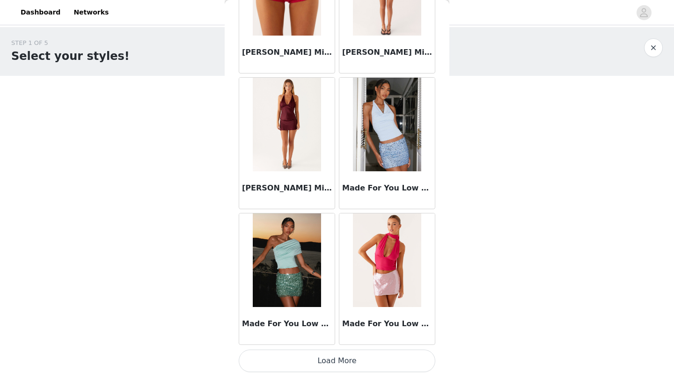
scroll to position [5126, 0]
click at [344, 350] on button "Load More" at bounding box center [337, 360] width 197 height 22
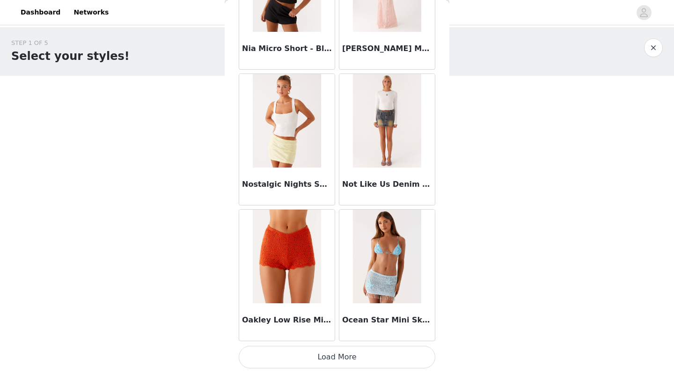
scroll to position [6486, 0]
click at [318, 364] on button "Load More" at bounding box center [337, 357] width 197 height 22
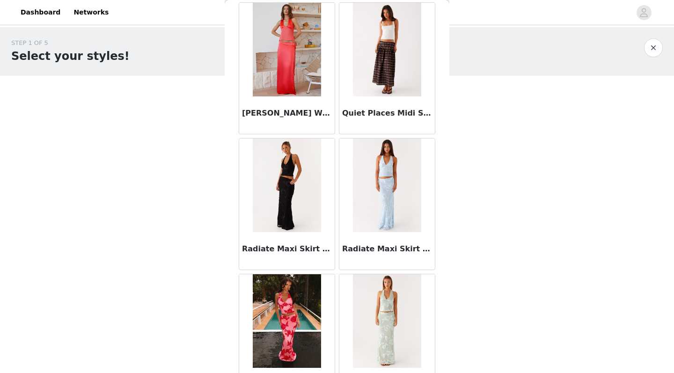
scroll to position [7343, 0]
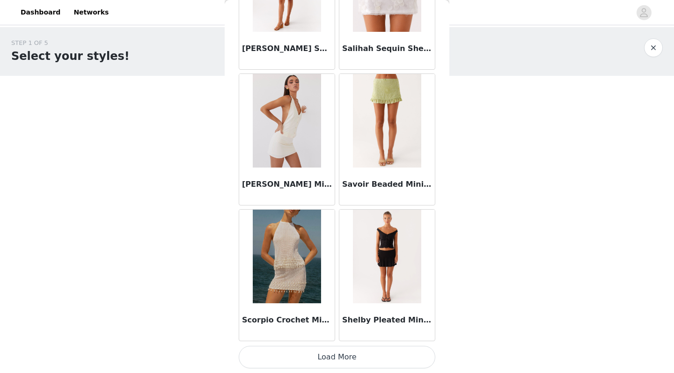
click at [340, 362] on button "Load More" at bounding box center [337, 357] width 197 height 22
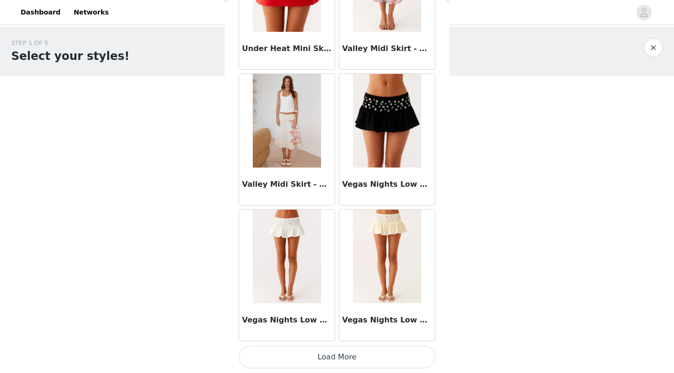
scroll to position [9200, 0]
click at [385, 356] on button "Load More" at bounding box center [337, 357] width 197 height 22
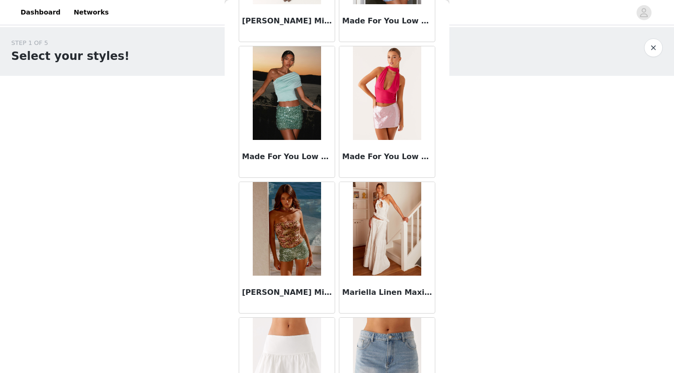
scroll to position [5292, 0]
click at [654, 47] on button "button" at bounding box center [653, 47] width 19 height 19
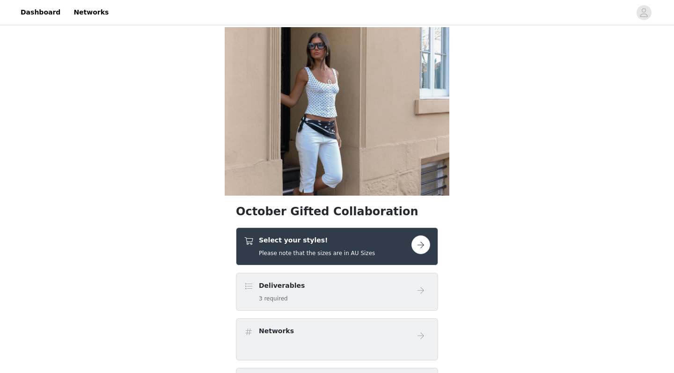
click at [414, 237] on button "button" at bounding box center [420, 244] width 19 height 19
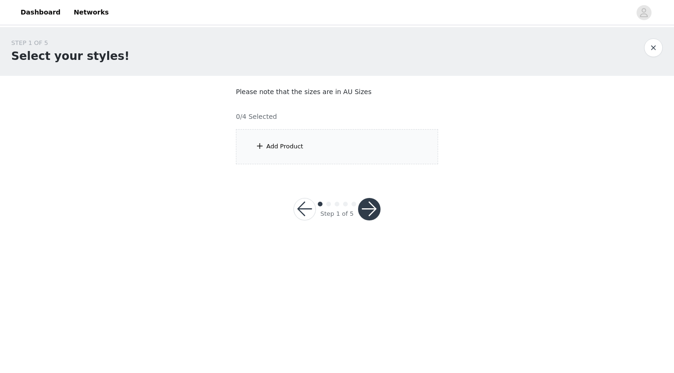
click at [342, 150] on div "Add Product" at bounding box center [337, 146] width 202 height 35
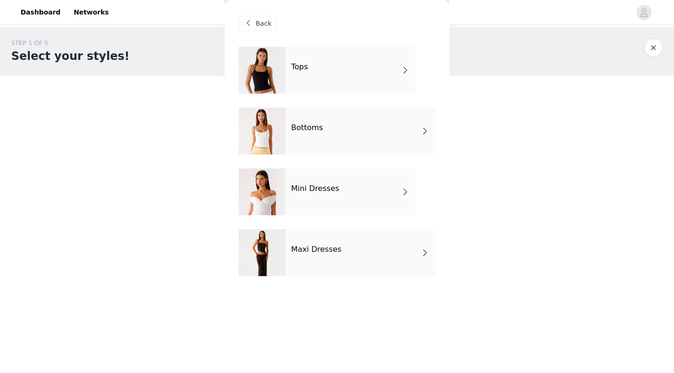
click at [359, 76] on div "Tops" at bounding box center [350, 70] width 130 height 47
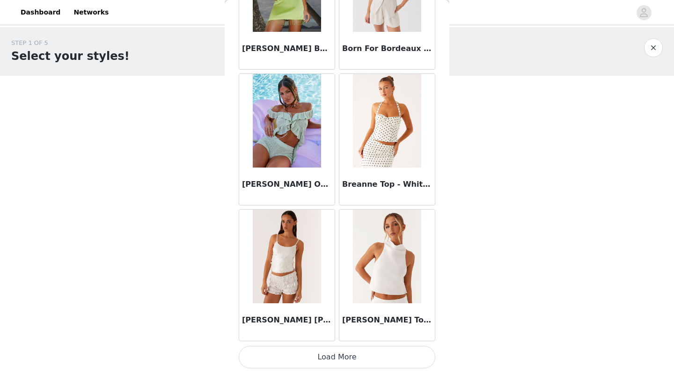
click at [320, 351] on button "Load More" at bounding box center [337, 357] width 197 height 22
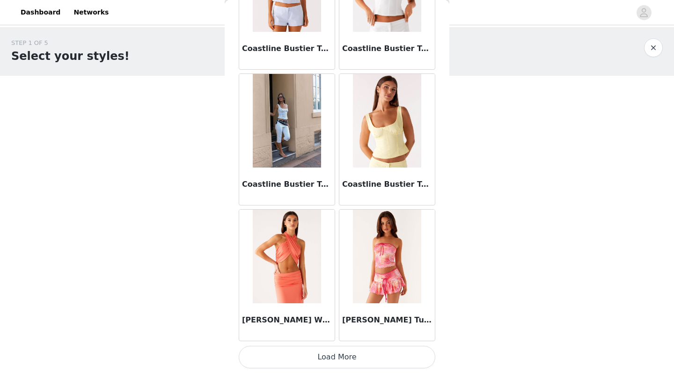
click at [330, 348] on button "Load More" at bounding box center [337, 357] width 197 height 22
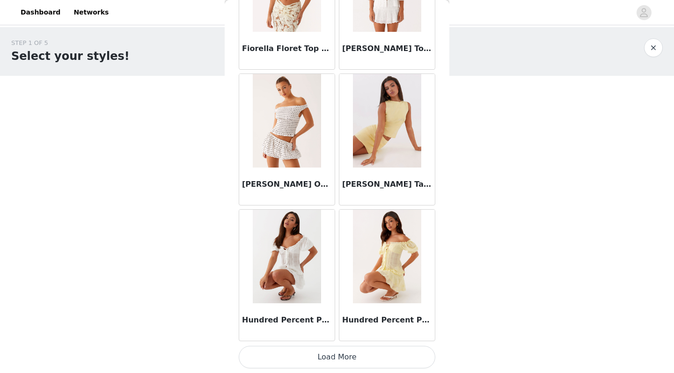
click at [330, 362] on button "Load More" at bounding box center [337, 357] width 197 height 22
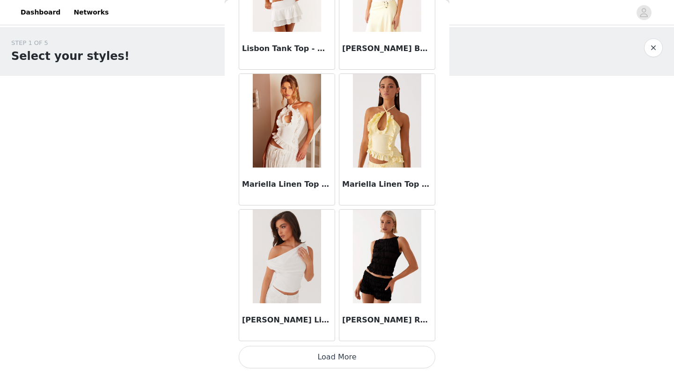
click at [330, 362] on button "Load More" at bounding box center [337, 357] width 197 height 22
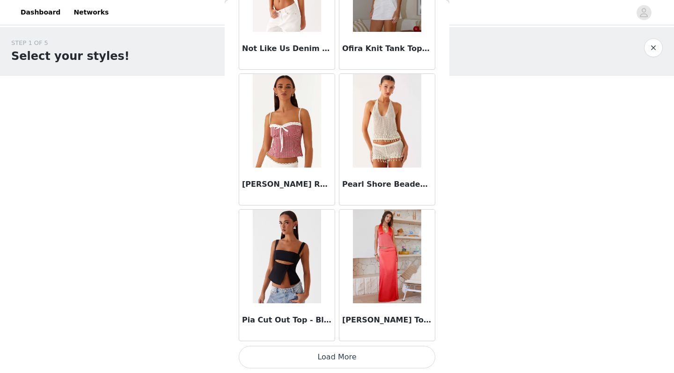
click at [330, 362] on button "Load More" at bounding box center [337, 357] width 197 height 22
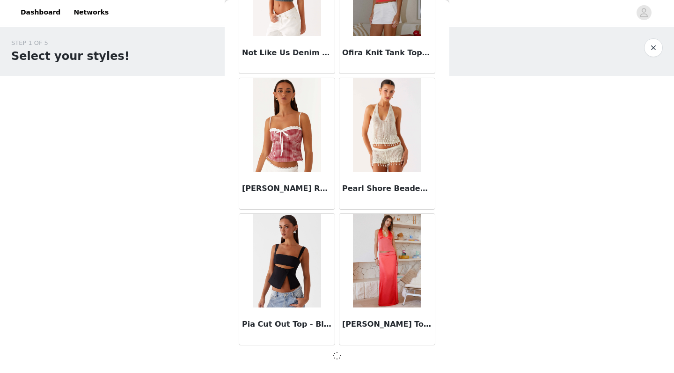
scroll to position [6482, 0]
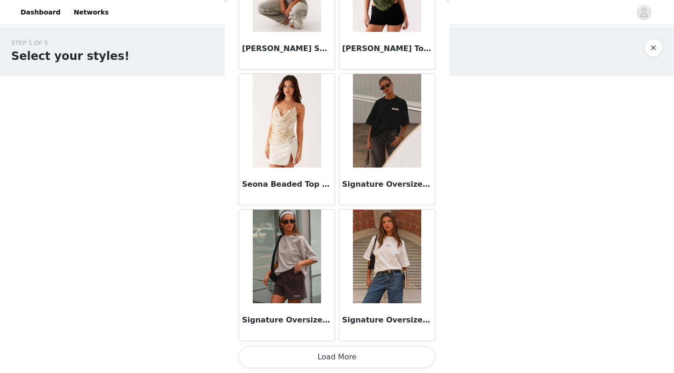
click at [342, 346] on button "Load More" at bounding box center [337, 357] width 197 height 22
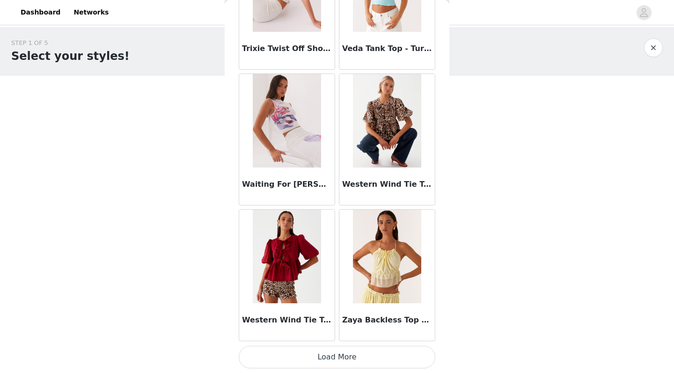
scroll to position [0, 0]
click at [336, 357] on button "Load More" at bounding box center [337, 357] width 197 height 22
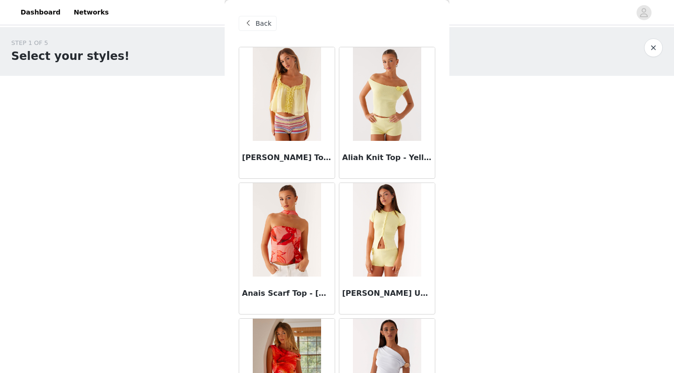
click at [269, 27] on span "Back" at bounding box center [263, 24] width 16 height 10
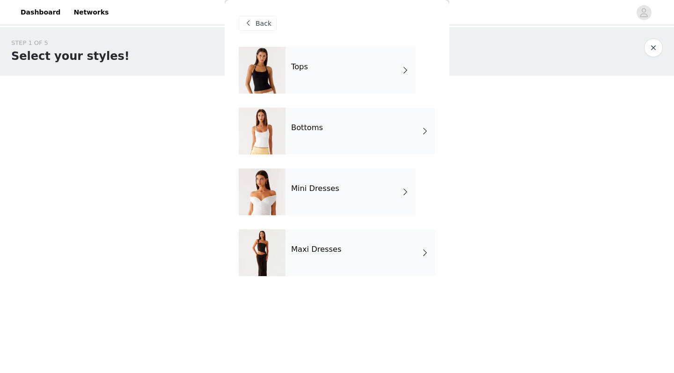
click at [302, 273] on div "Maxi Dresses" at bounding box center [360, 252] width 150 height 47
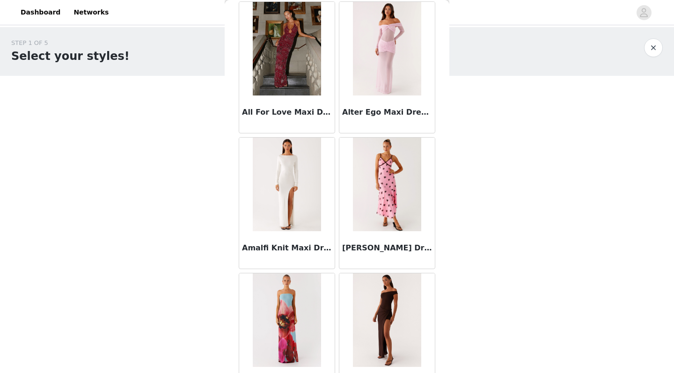
scroll to position [858, 0]
